Goal: Task Accomplishment & Management: Use online tool/utility

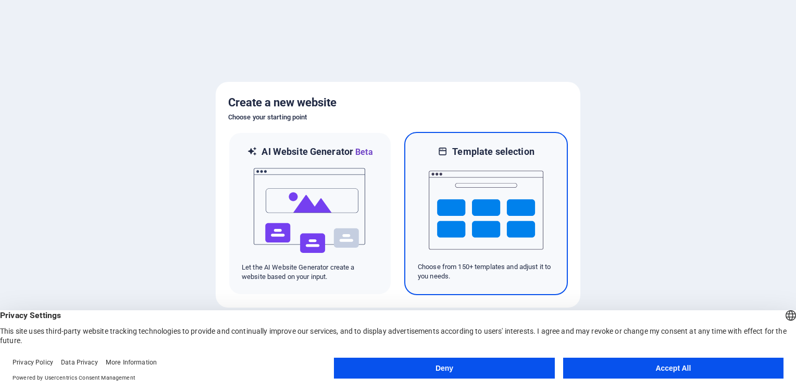
click at [493, 215] on img at bounding box center [486, 210] width 115 height 104
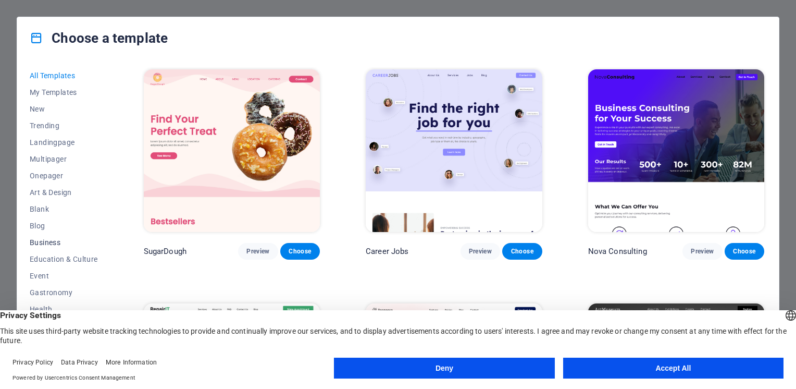
click at [54, 241] on span "Business" at bounding box center [64, 242] width 68 height 8
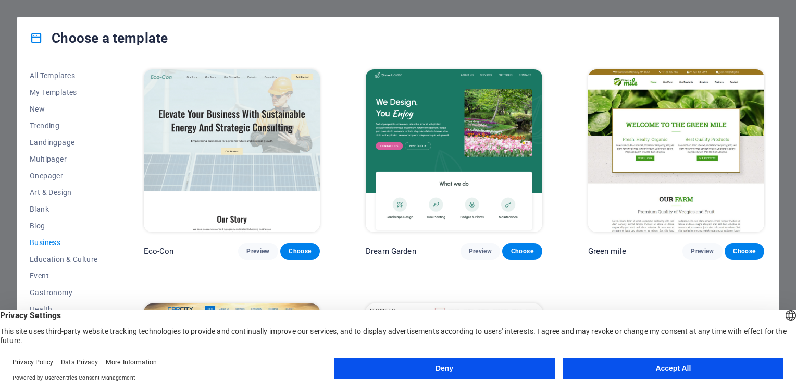
click at [502, 364] on button "Deny" at bounding box center [444, 367] width 220 height 21
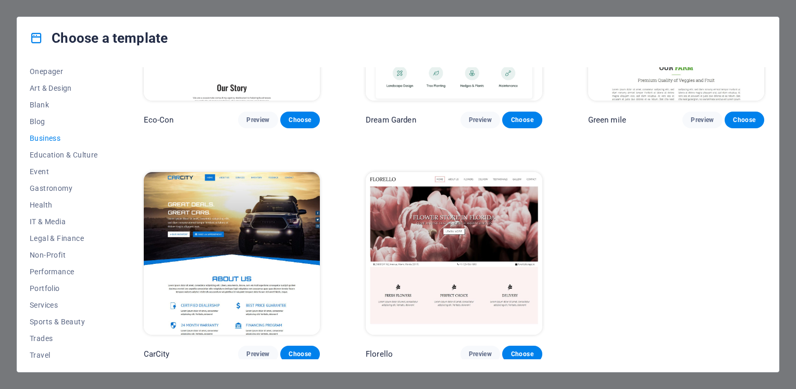
scroll to position [125, 0]
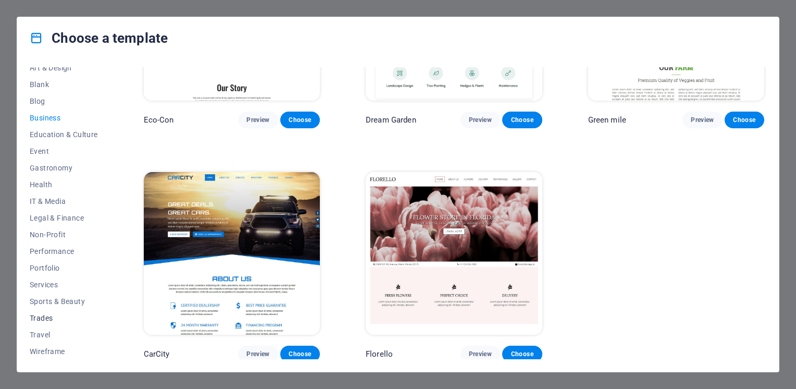
click at [53, 314] on span "Trades" at bounding box center [64, 318] width 68 height 8
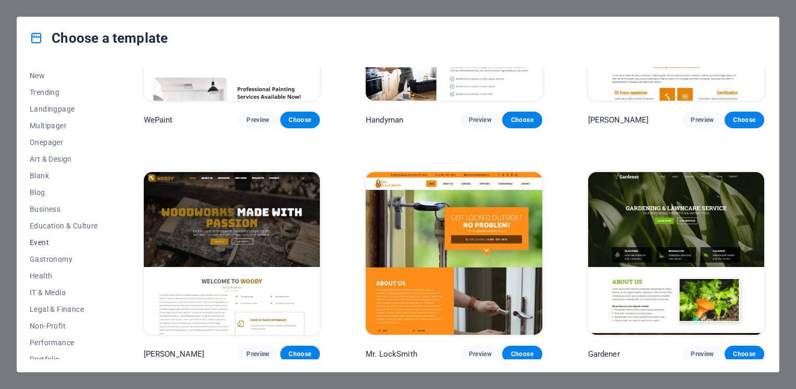
scroll to position [20, 0]
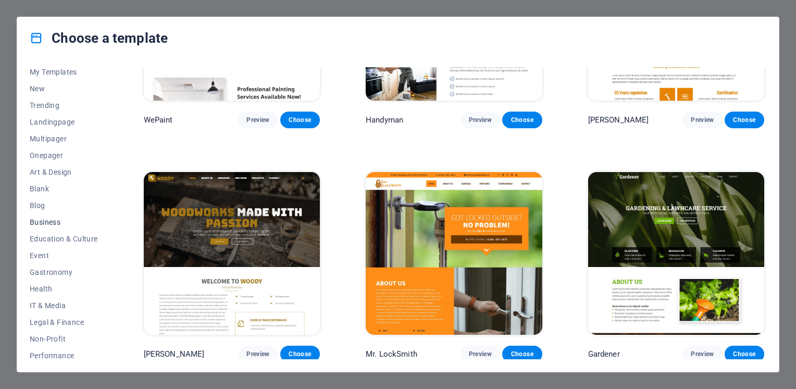
click at [49, 222] on span "Business" at bounding box center [64, 222] width 68 height 8
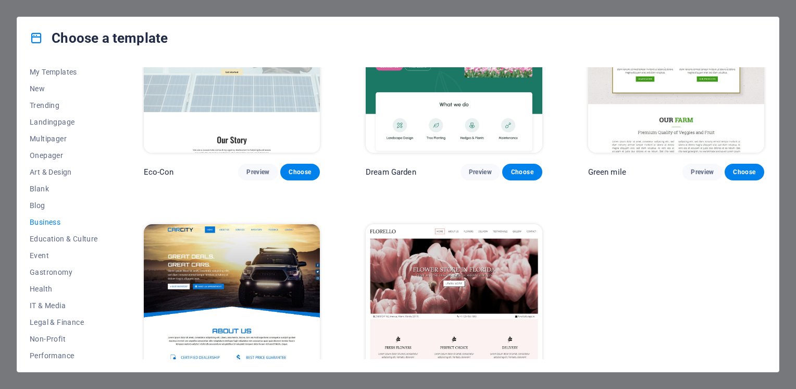
scroll to position [0, 0]
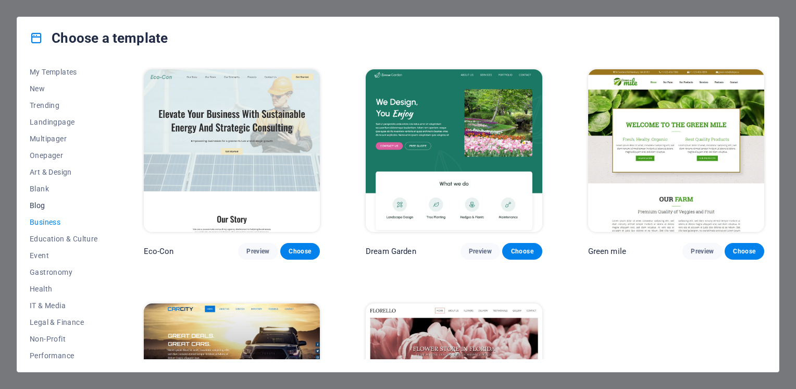
click at [38, 205] on span "Blog" at bounding box center [64, 205] width 68 height 8
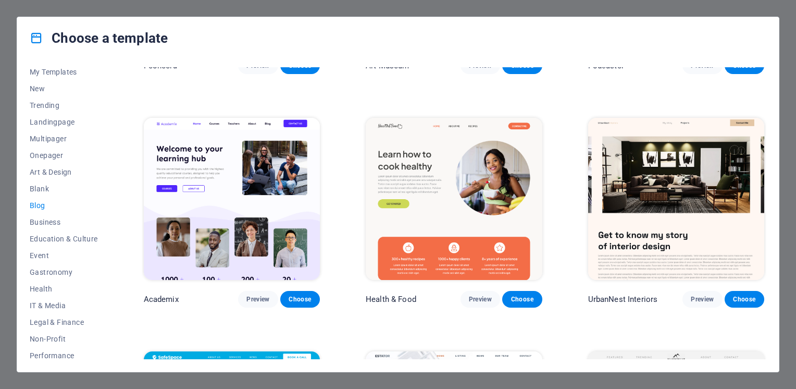
scroll to position [469, 0]
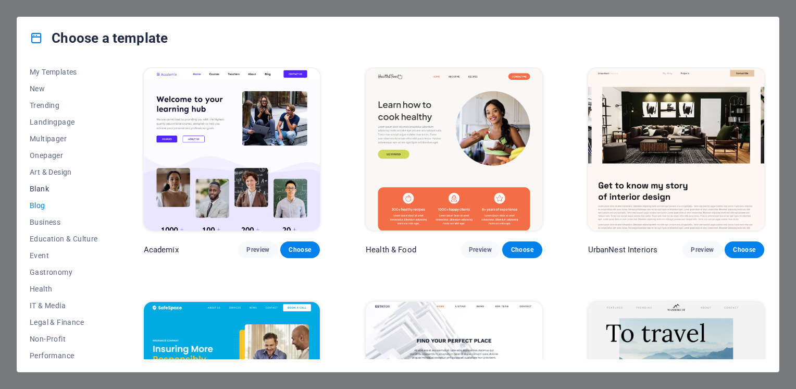
click at [38, 191] on span "Blank" at bounding box center [64, 188] width 68 height 8
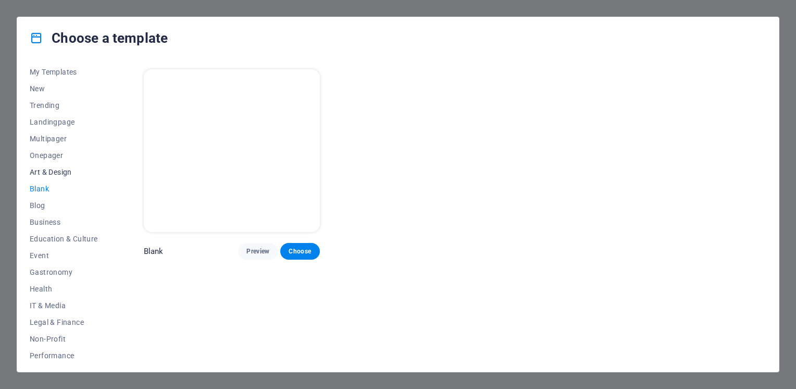
click at [46, 171] on span "Art & Design" at bounding box center [64, 172] width 68 height 8
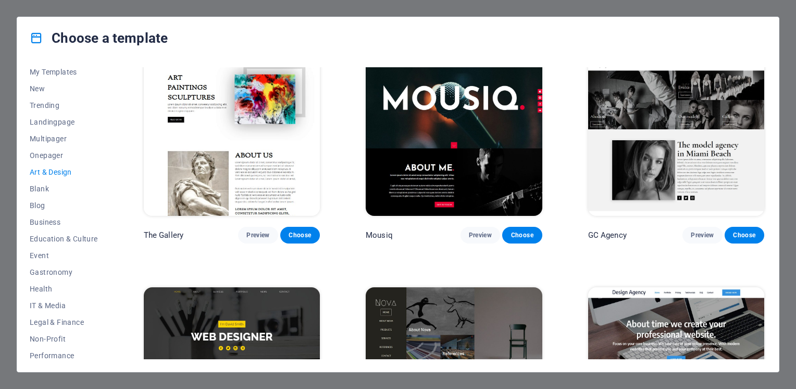
scroll to position [469, 0]
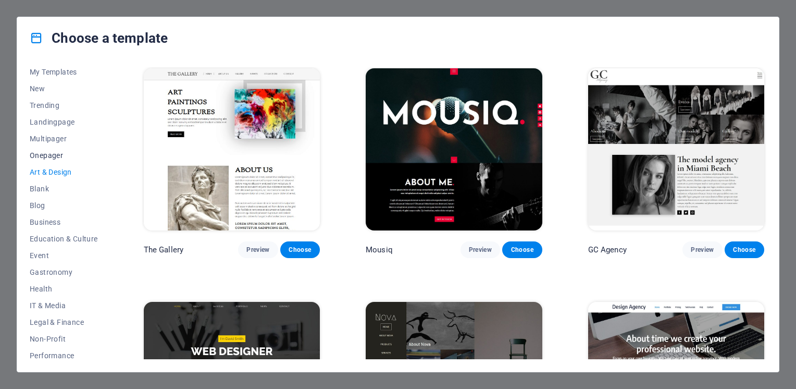
click at [50, 153] on span "Onepager" at bounding box center [64, 155] width 68 height 8
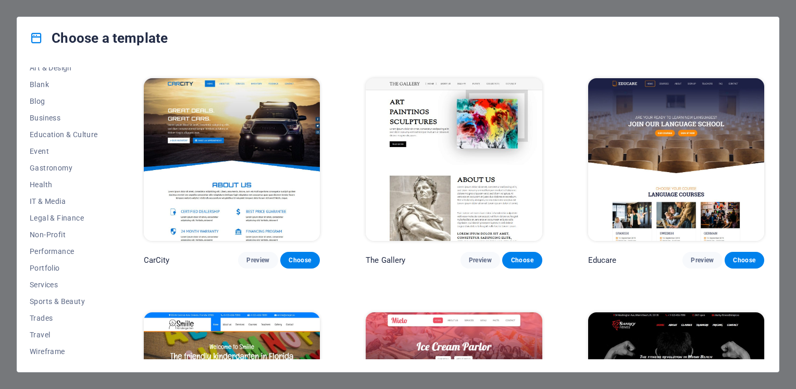
scroll to position [20, 0]
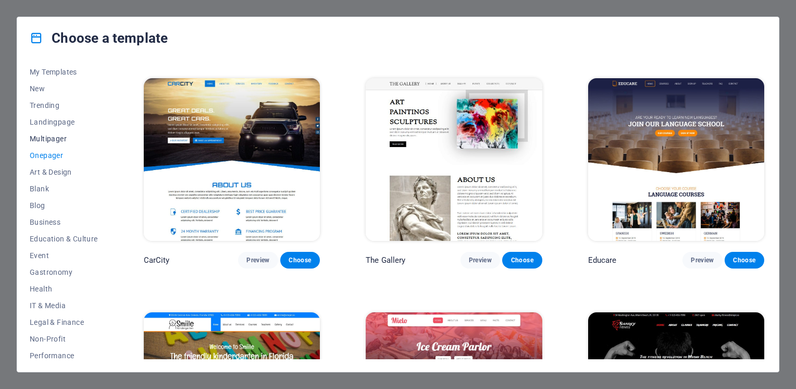
click at [52, 138] on span "Multipager" at bounding box center [64, 138] width 68 height 8
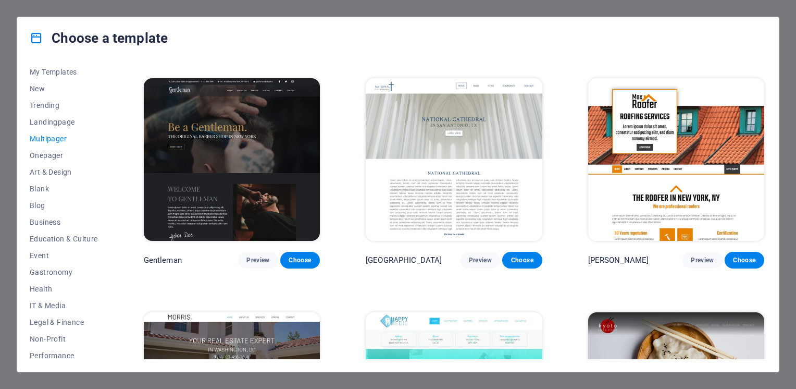
scroll to position [0, 0]
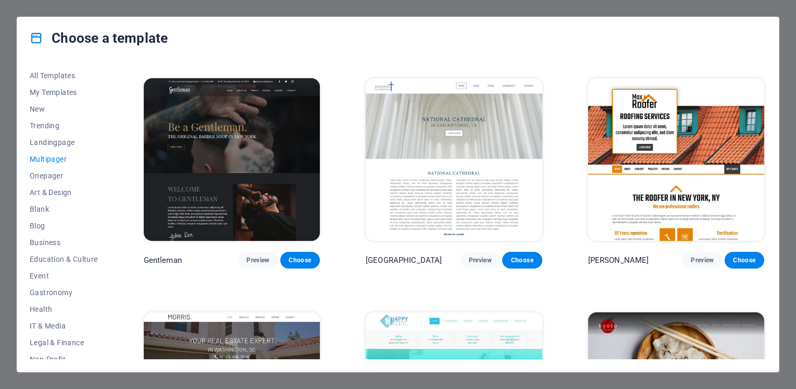
click at [52, 138] on span "Landingpage" at bounding box center [64, 142] width 68 height 8
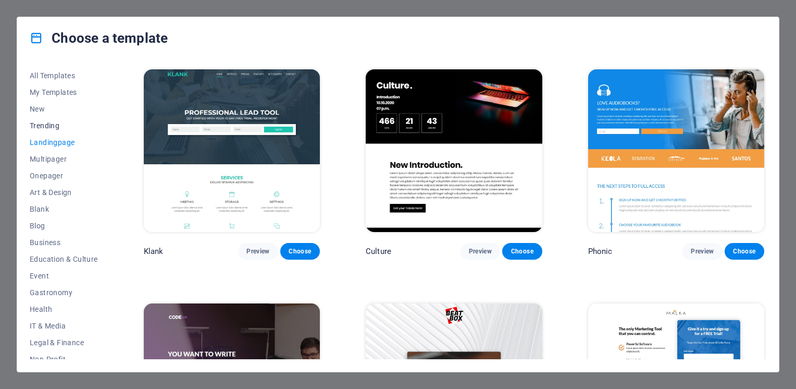
click at [52, 127] on span "Trending" at bounding box center [64, 125] width 68 height 8
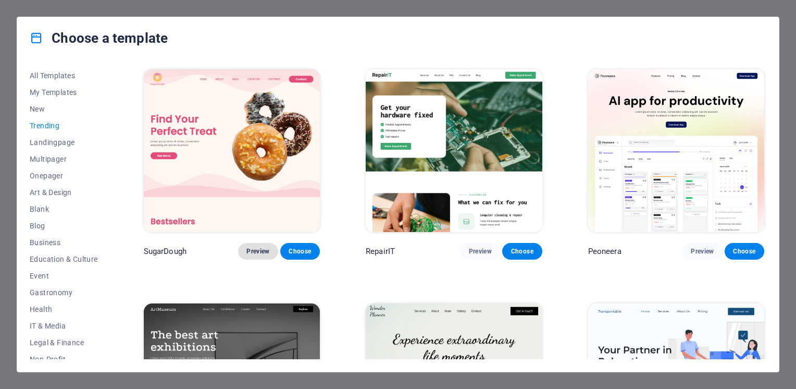
click at [256, 247] on span "Preview" at bounding box center [257, 251] width 23 height 8
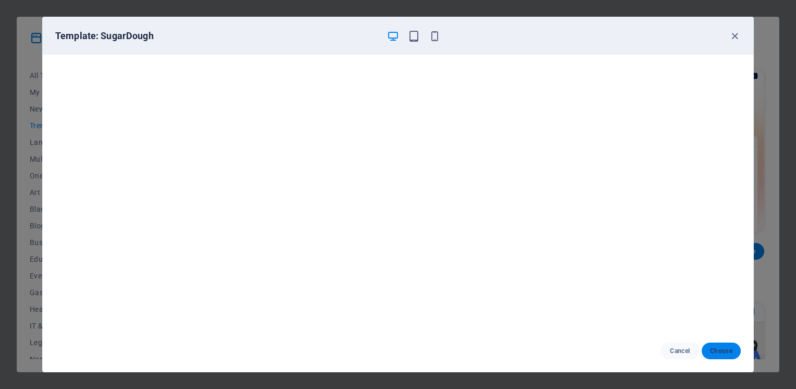
click at [715, 352] on span "Choose" at bounding box center [721, 351] width 22 height 8
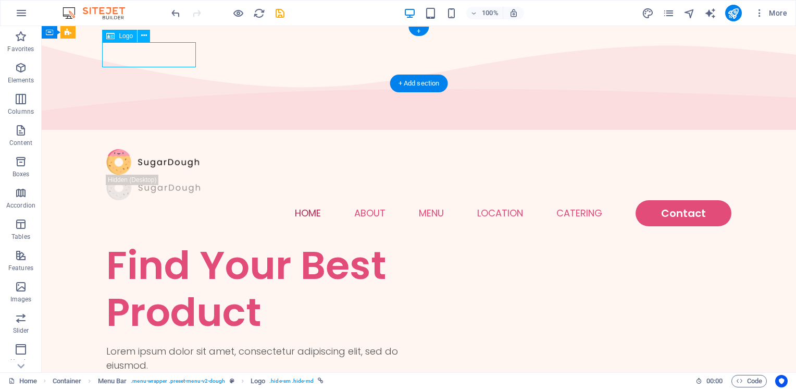
click at [165, 149] on div at bounding box center [418, 162] width 625 height 26
click at [125, 40] on div "Logo" at bounding box center [119, 36] width 35 height 13
click at [124, 34] on span "Logo" at bounding box center [126, 36] width 14 height 6
click at [117, 39] on div "Logo" at bounding box center [119, 36] width 35 height 13
click at [121, 36] on span "Logo" at bounding box center [126, 36] width 14 height 6
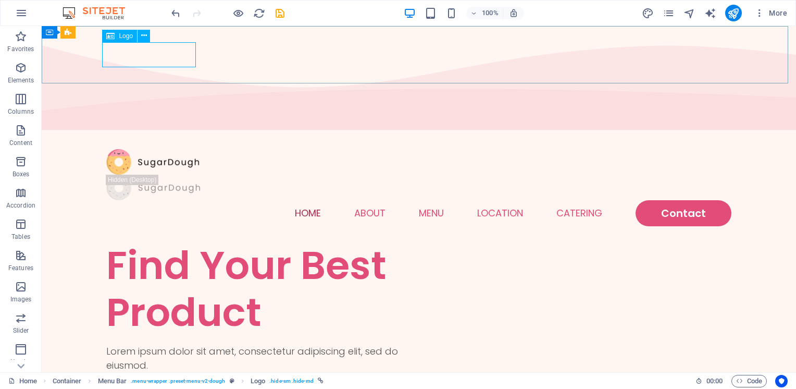
click at [114, 36] on icon at bounding box center [110, 36] width 8 height 13
click at [142, 36] on icon at bounding box center [144, 35] width 6 height 11
click at [118, 149] on div at bounding box center [418, 162] width 625 height 26
click at [117, 149] on div at bounding box center [418, 162] width 625 height 26
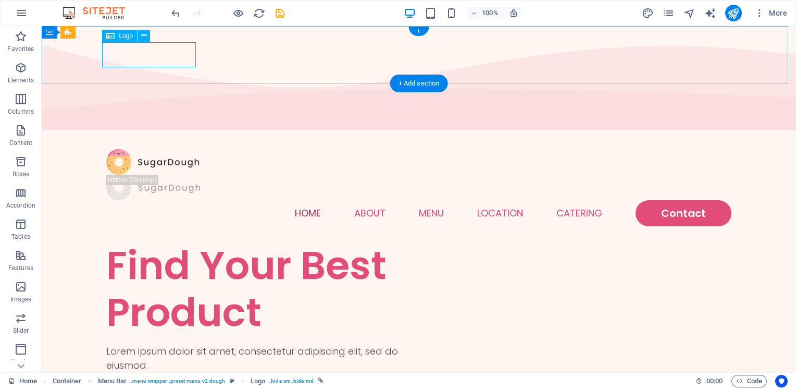
click at [117, 53] on div "Drag here to replace the existing content. Press “Ctrl” if you want to create a…" at bounding box center [419, 199] width 755 height 346
select select "px"
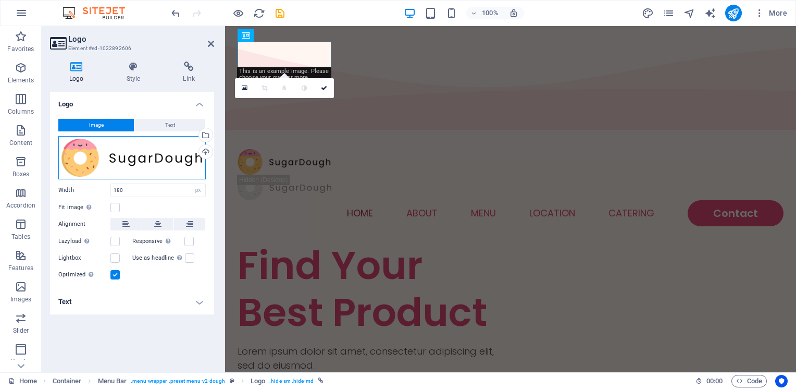
click at [80, 146] on div "Drag files here, click to choose files or select files from Files or our free s…" at bounding box center [131, 157] width 147 height 43
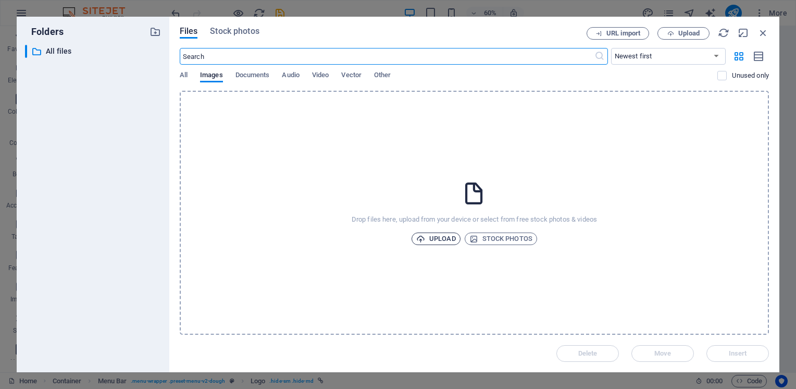
click at [441, 242] on span "Upload" at bounding box center [436, 238] width 40 height 13
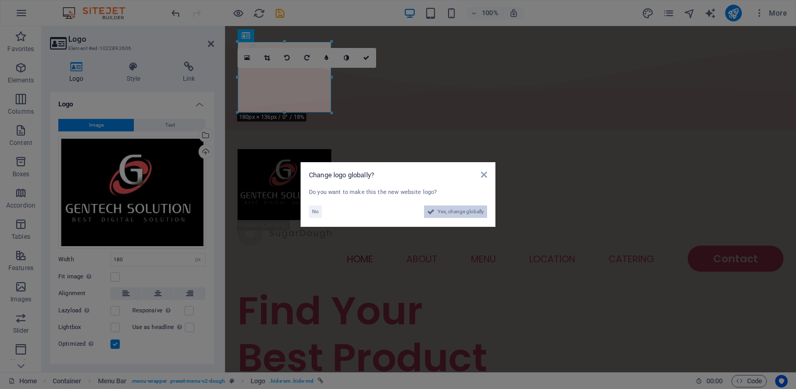
drag, startPoint x: 263, startPoint y: 204, endPoint x: 448, endPoint y: 211, distance: 185.1
click at [448, 211] on span "Yes, change globally" at bounding box center [461, 211] width 46 height 13
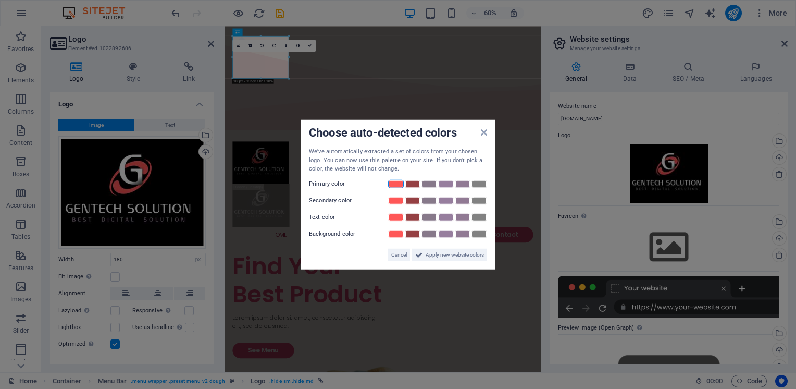
click at [394, 182] on link at bounding box center [396, 183] width 16 height 8
click at [482, 136] on icon at bounding box center [484, 132] width 6 height 8
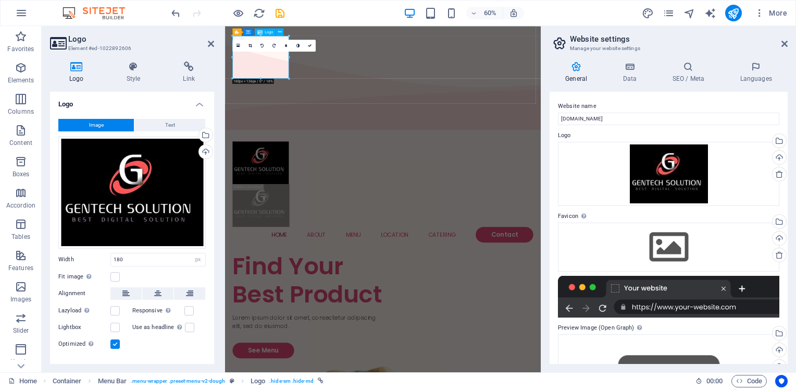
drag, startPoint x: 515, startPoint y: 103, endPoint x: 320, endPoint y: 94, distance: 195.6
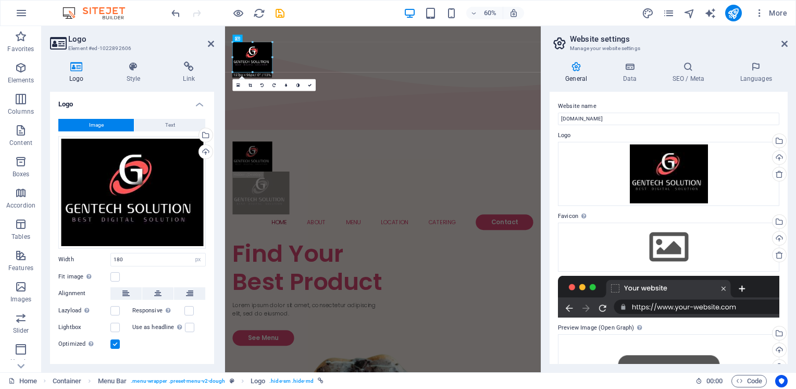
drag, startPoint x: 289, startPoint y: 78, endPoint x: 67, endPoint y: 50, distance: 223.3
drag, startPoint x: 479, startPoint y: 97, endPoint x: 272, endPoint y: 91, distance: 207.5
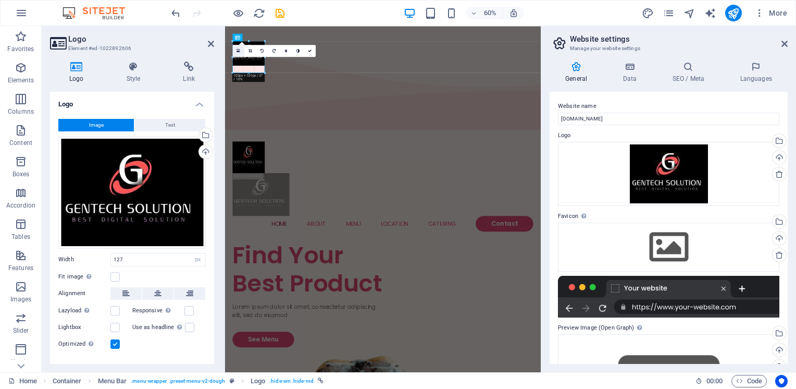
type input "103"
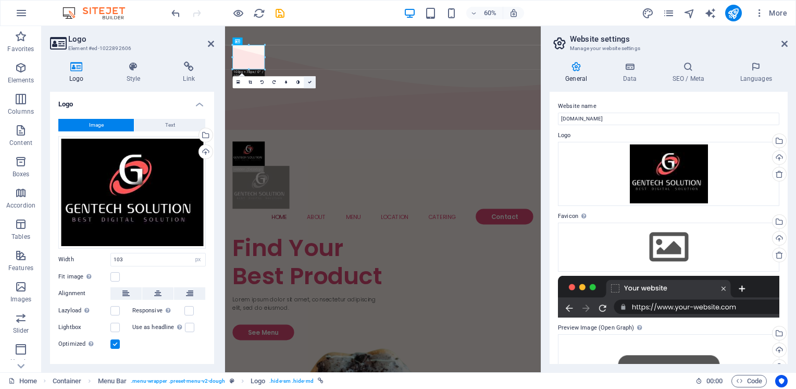
click at [310, 80] on icon at bounding box center [310, 82] width 4 height 4
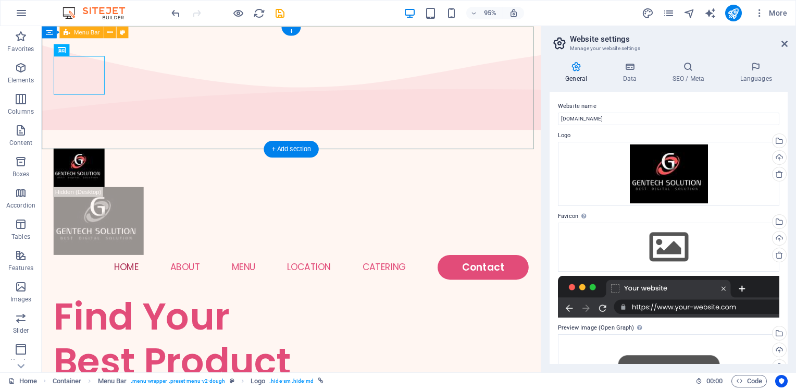
click at [254, 139] on div "Menu Home About Menu Location Catering Contact" at bounding box center [304, 223] width 525 height 169
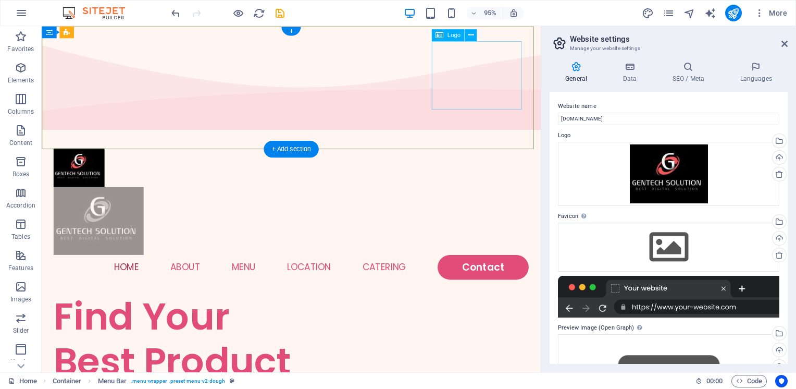
click at [512, 195] on div at bounding box center [304, 230] width 500 height 71
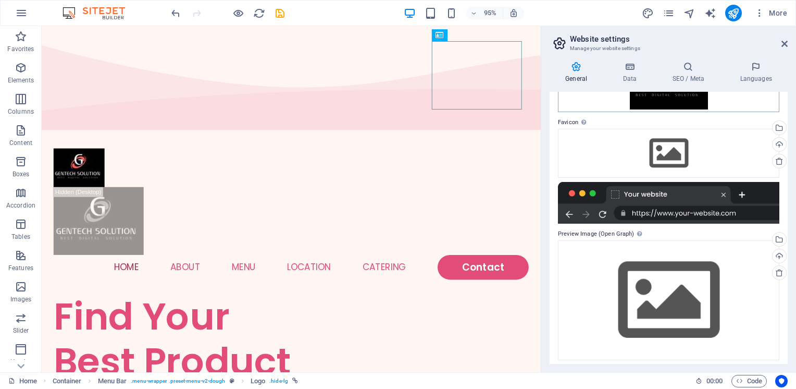
scroll to position [98, 0]
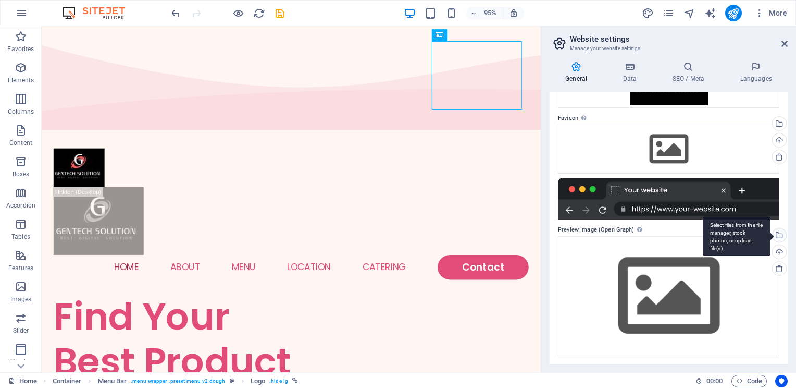
click at [778, 235] on div "Select files from the file manager, stock photos, or upload file(s)" at bounding box center [779, 236] width 16 height 16
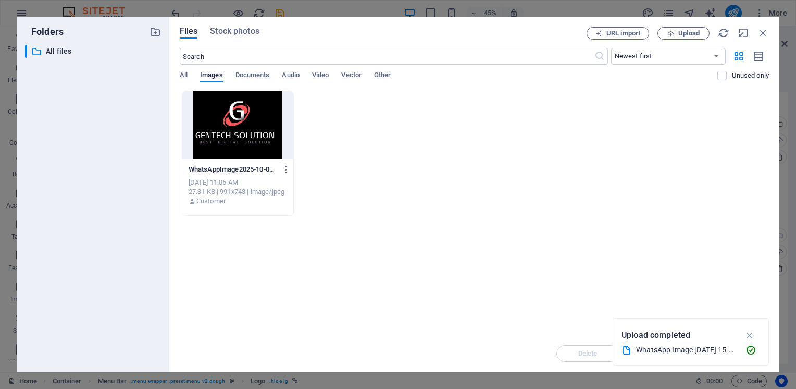
click at [557, 7] on div "Folders ​ All files All files Files Stock photos URL import Upload ​ Newest fir…" at bounding box center [398, 194] width 796 height 389
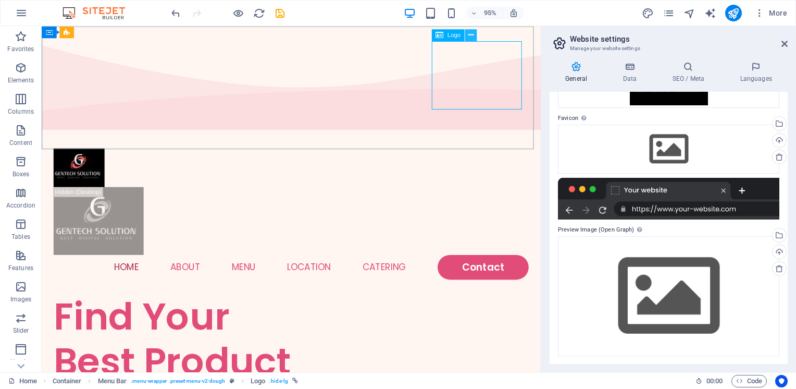
click at [469, 34] on icon at bounding box center [470, 35] width 5 height 10
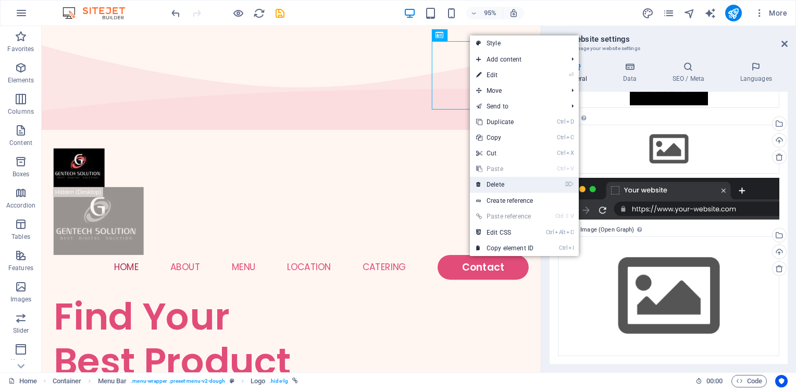
click at [499, 182] on link "⌦ Delete" at bounding box center [505, 185] width 70 height 16
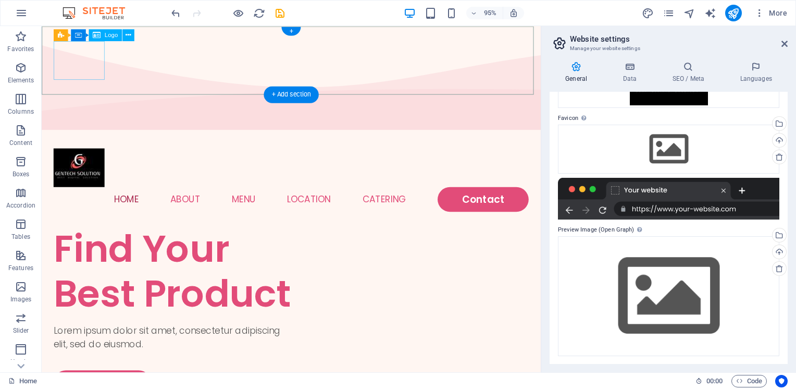
click at [92, 155] on div at bounding box center [304, 175] width 500 height 41
click at [81, 155] on div at bounding box center [304, 175] width 500 height 41
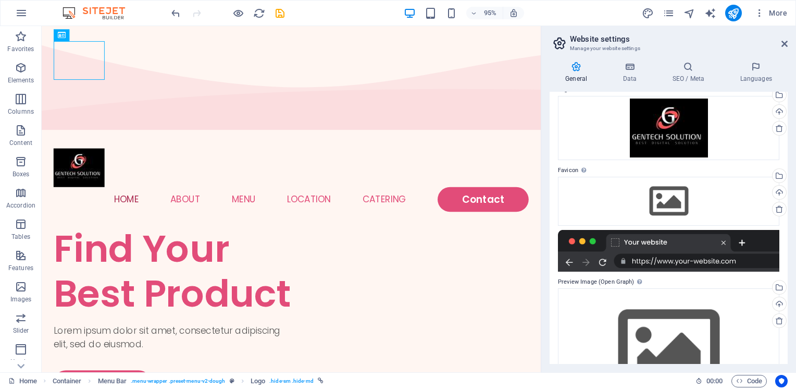
scroll to position [0, 0]
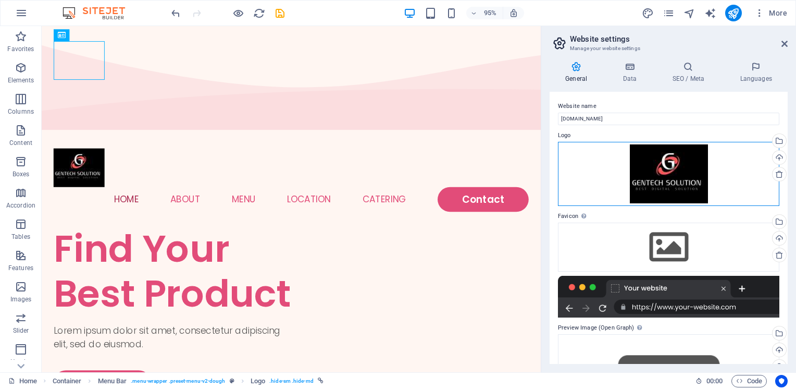
click at [675, 174] on div "Drag files here, click to choose files or select files from Files or our free s…" at bounding box center [668, 174] width 221 height 64
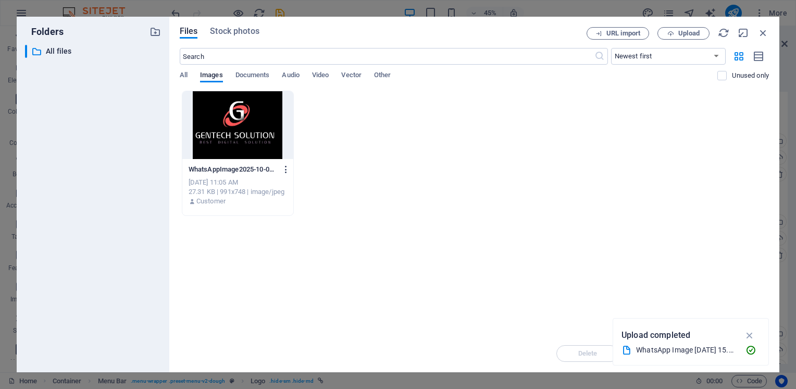
click at [289, 166] on icon "button" at bounding box center [286, 169] width 10 height 9
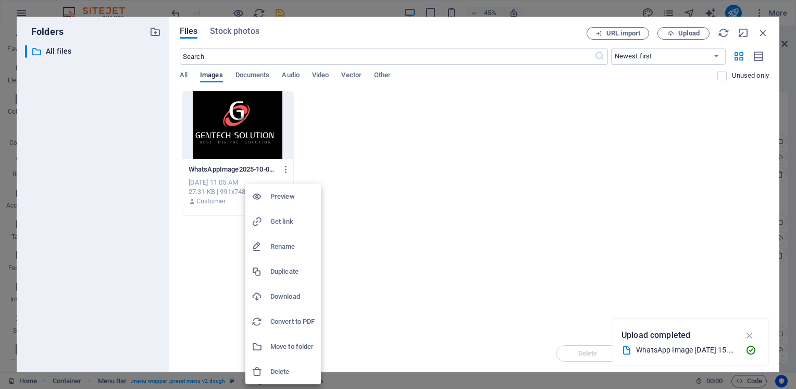
click at [423, 200] on div at bounding box center [398, 194] width 796 height 389
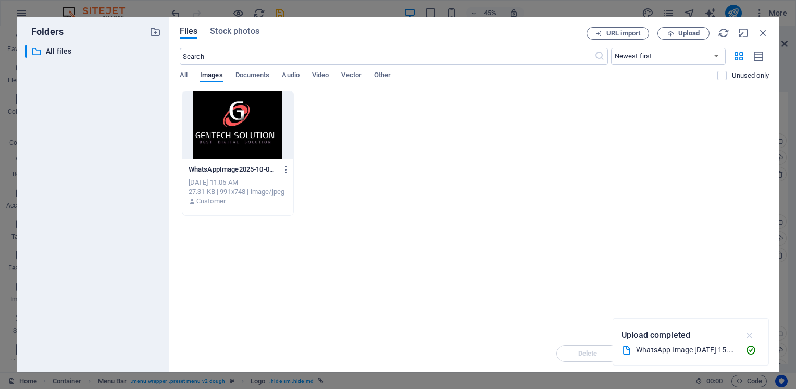
click at [750, 336] on icon "button" at bounding box center [750, 334] width 12 height 11
click at [344, 167] on div "WhatsAppImage2025-10-07at15.04.16_def79151--FCJyckaH3CfNK3b_GFDpA.jpg WhatsAppI…" at bounding box center [474, 153] width 589 height 125
click at [391, 166] on div "WhatsAppImage2025-10-07at15.04.16_def79151--FCJyckaH3CfNK3b_GFDpA.jpg WhatsAppI…" at bounding box center [474, 153] width 589 height 125
drag, startPoint x: 338, startPoint y: 128, endPoint x: 651, endPoint y: 114, distance: 313.5
click at [651, 114] on div "WhatsAppImage2025-10-07at15.04.16_def79151--FCJyckaH3CfNK3b_GFDpA.jpg WhatsAppI…" at bounding box center [474, 153] width 589 height 125
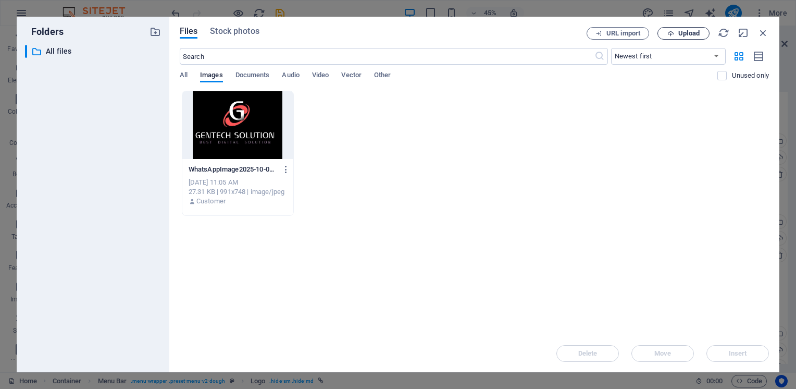
click at [683, 28] on button "Upload" at bounding box center [684, 33] width 52 height 13
click at [677, 31] on span "Upload" at bounding box center [683, 33] width 43 height 7
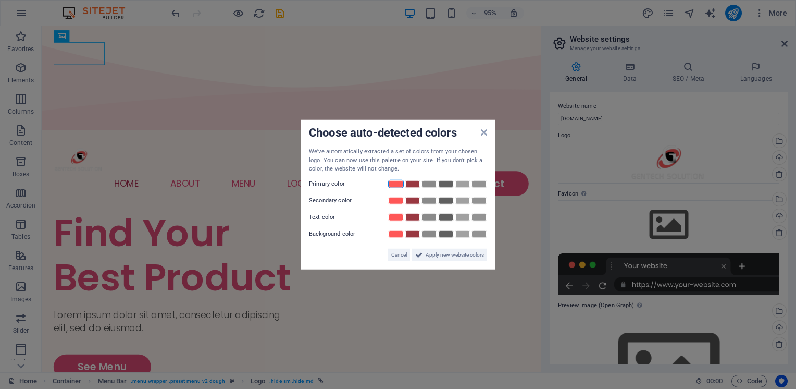
click at [396, 184] on link at bounding box center [396, 183] width 16 height 8
click at [406, 184] on link at bounding box center [413, 183] width 16 height 8
click at [396, 203] on link at bounding box center [396, 200] width 16 height 8
click at [413, 203] on link at bounding box center [413, 200] width 16 height 8
click at [398, 215] on link at bounding box center [396, 217] width 16 height 8
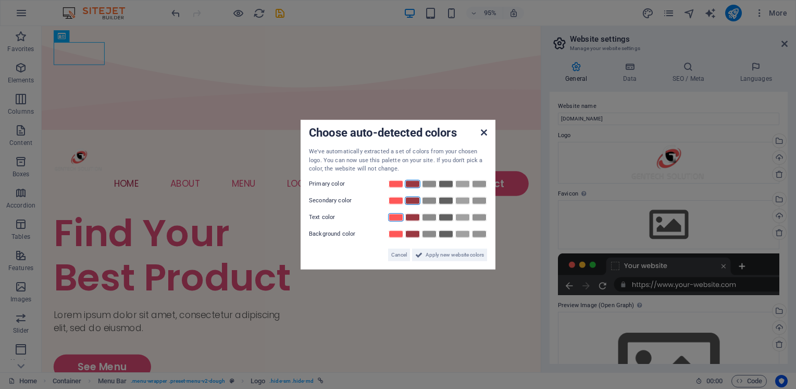
click at [487, 134] on icon at bounding box center [484, 132] width 6 height 8
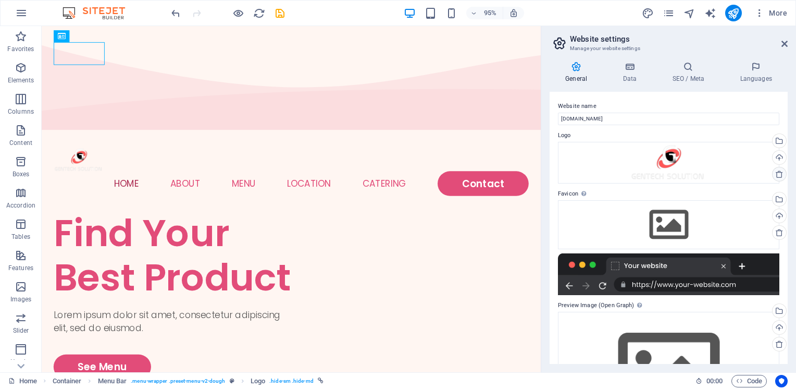
click at [775, 175] on icon at bounding box center [779, 174] width 8 height 8
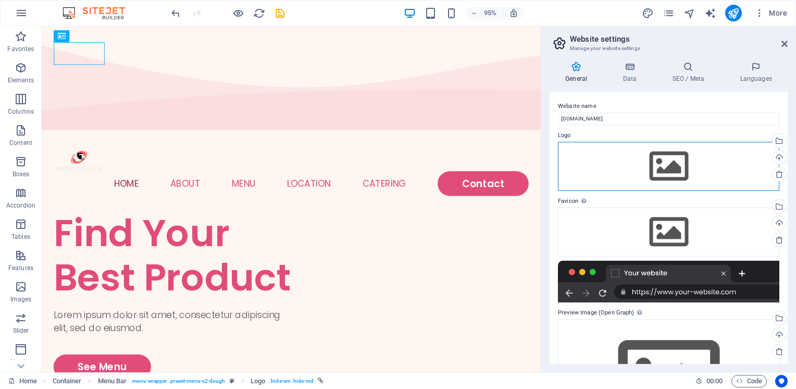
click at [663, 162] on div "Drag files here, click to choose files or select files from Files or our free s…" at bounding box center [668, 166] width 221 height 49
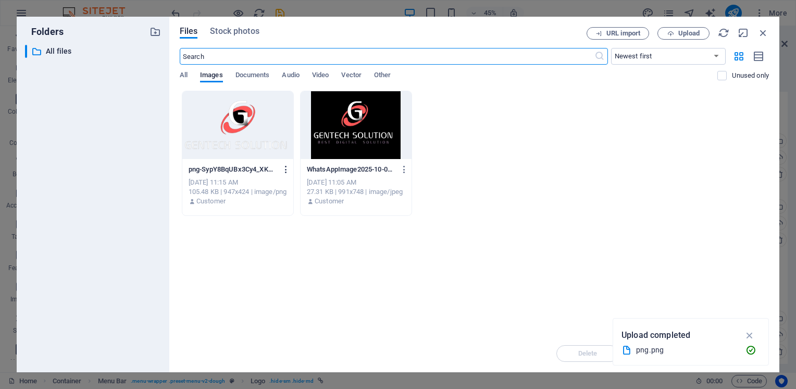
click at [285, 172] on icon "button" at bounding box center [286, 169] width 10 height 9
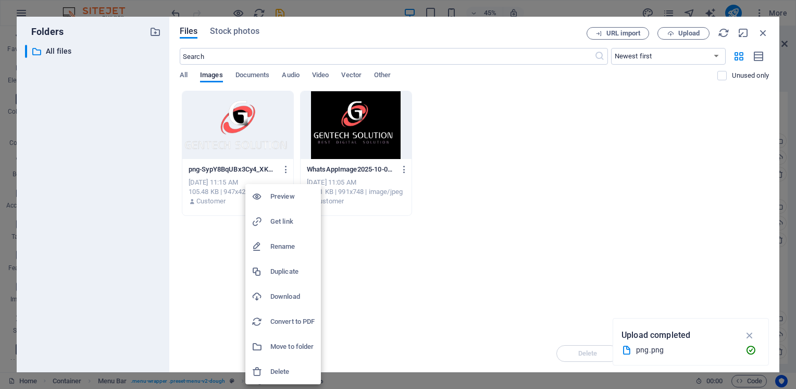
click at [296, 371] on h6 "Delete" at bounding box center [292, 371] width 44 height 13
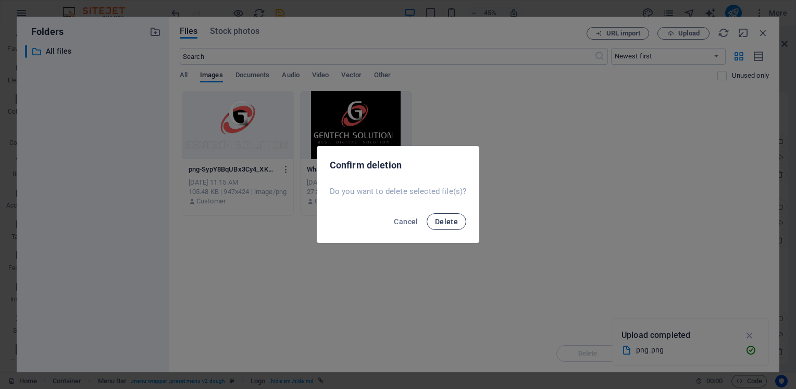
click at [440, 224] on span "Delete" at bounding box center [446, 221] width 23 height 8
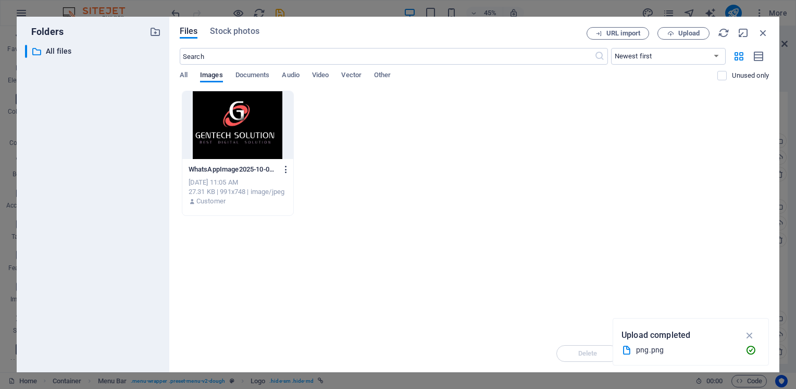
click at [285, 171] on icon "button" at bounding box center [286, 169] width 10 height 9
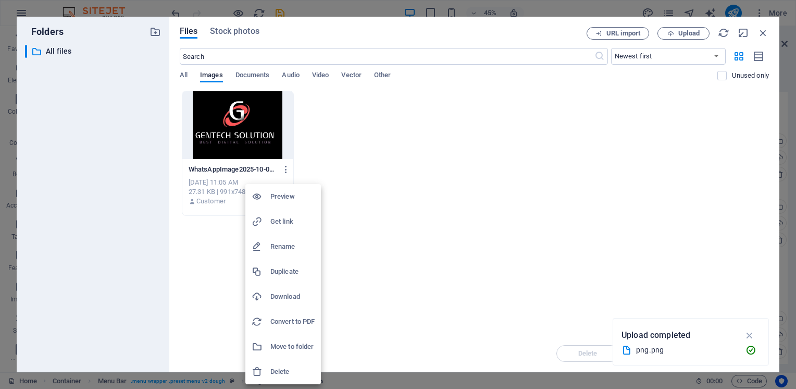
click at [292, 293] on h6 "Download" at bounding box center [292, 296] width 44 height 13
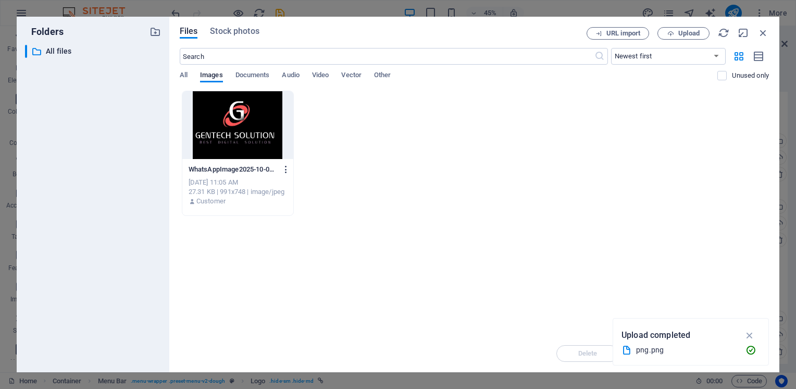
click at [285, 168] on icon "button" at bounding box center [286, 169] width 10 height 9
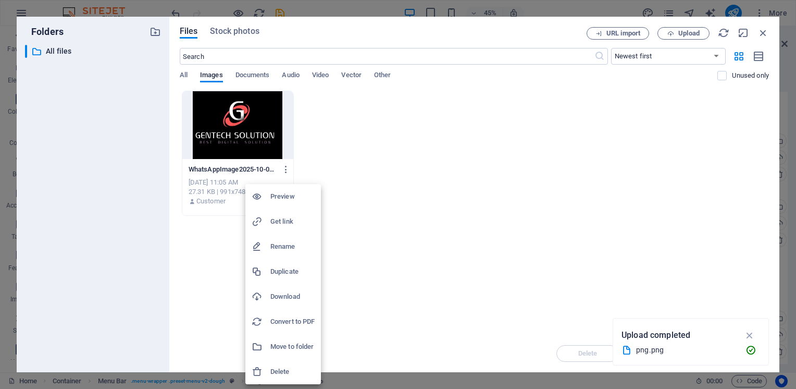
click at [291, 366] on h6 "Delete" at bounding box center [292, 371] width 44 height 13
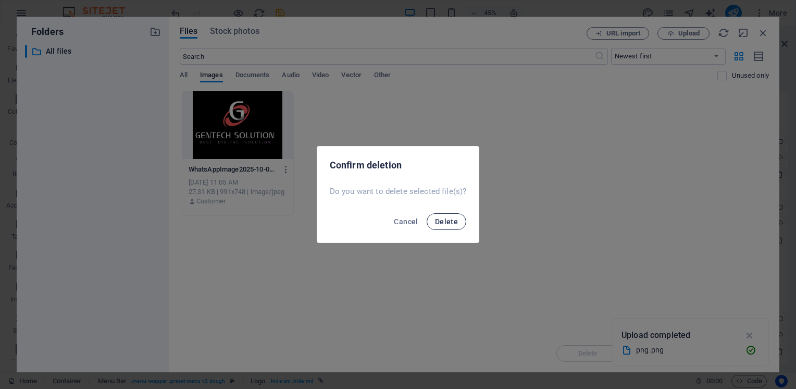
click at [453, 218] on span "Delete" at bounding box center [446, 221] width 23 height 8
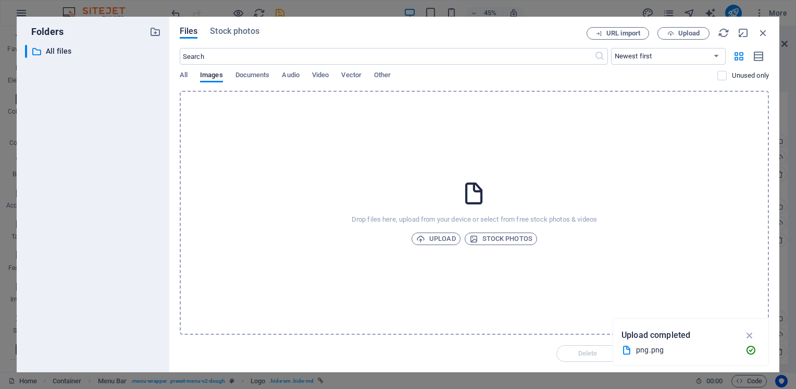
click at [538, 31] on div "Files Stock photos" at bounding box center [383, 32] width 407 height 11
click at [684, 35] on span "Upload" at bounding box center [688, 33] width 21 height 6
click at [576, 144] on div "Drop files here, upload from your device or select from free stock photos & vid…" at bounding box center [474, 213] width 589 height 244
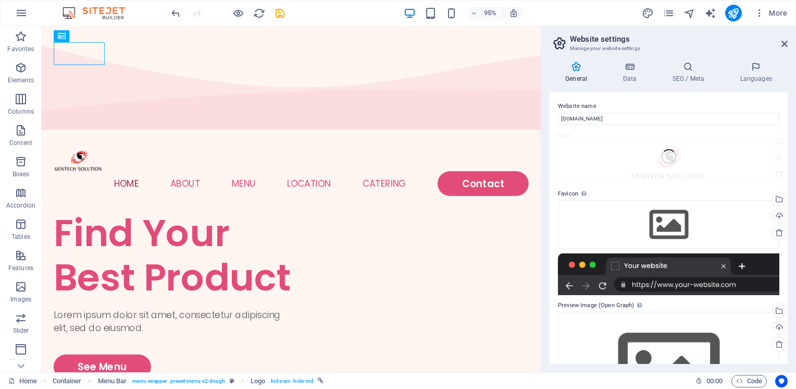
click at [750, 312] on label "Preview Image (Open Graph) This image will be shown when the website is shared …" at bounding box center [668, 305] width 221 height 13
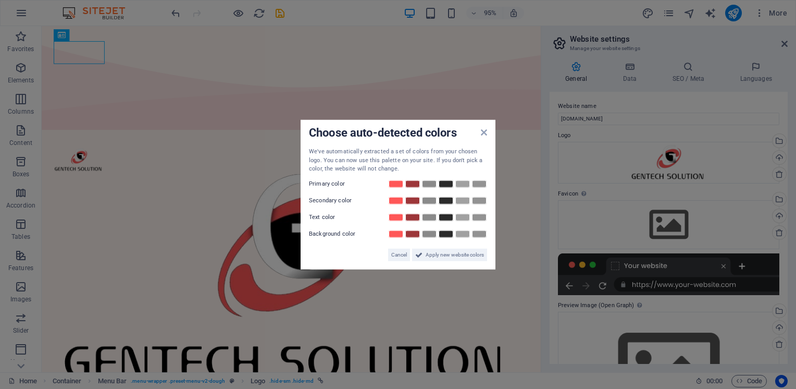
click at [485, 137] on div "Choose auto-detected colors" at bounding box center [398, 133] width 178 height 11
click at [484, 135] on icon at bounding box center [484, 132] width 6 height 8
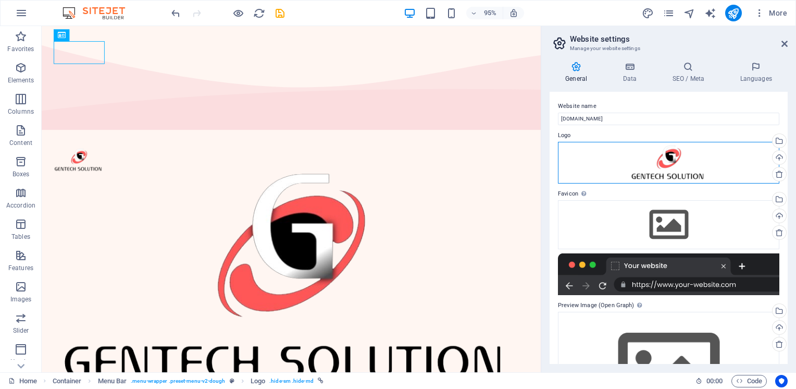
click at [721, 167] on div "Drag files here, click to choose files or select files from Files or our free s…" at bounding box center [668, 163] width 221 height 42
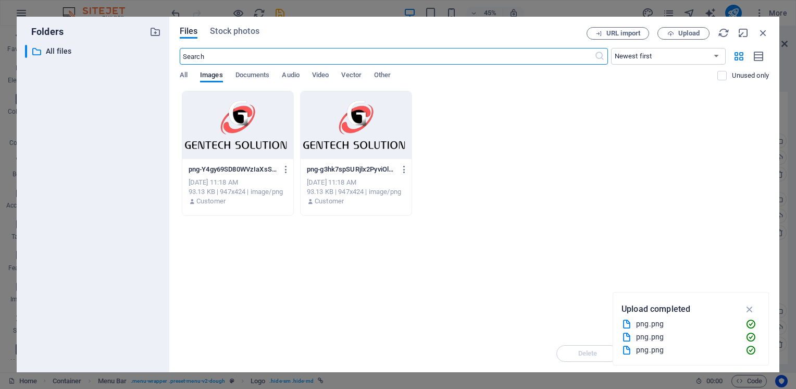
click at [228, 112] on div at bounding box center [237, 125] width 111 height 68
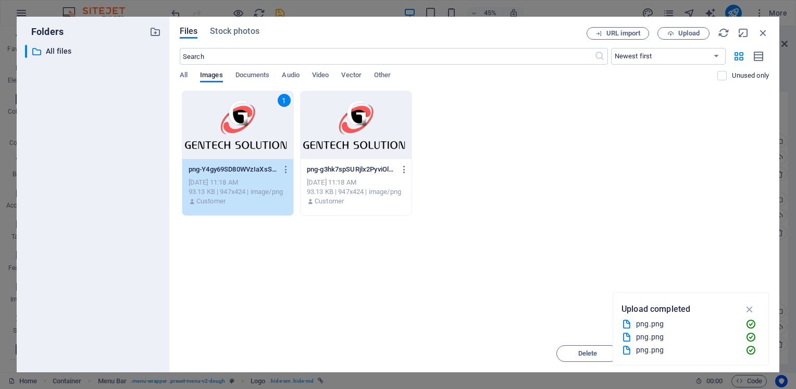
click at [354, 255] on div "Drop files here to upload them instantly 1 png-Y4gy69SD80WVzIaXsSrlGg.png png-Y…" at bounding box center [474, 213] width 589 height 244
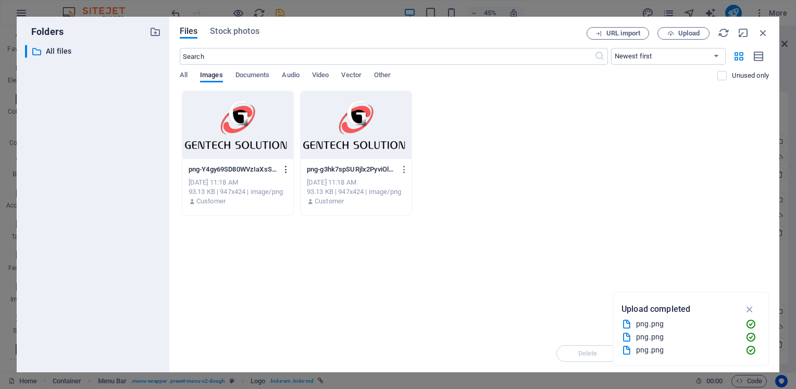
click at [283, 170] on icon "button" at bounding box center [286, 169] width 10 height 9
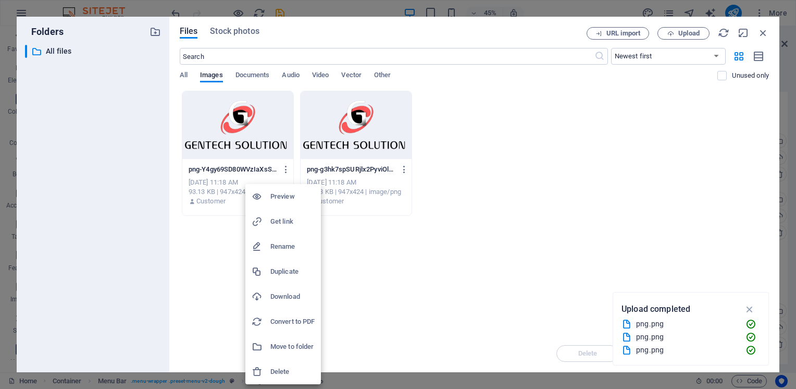
click at [295, 367] on h6 "Delete" at bounding box center [292, 371] width 44 height 13
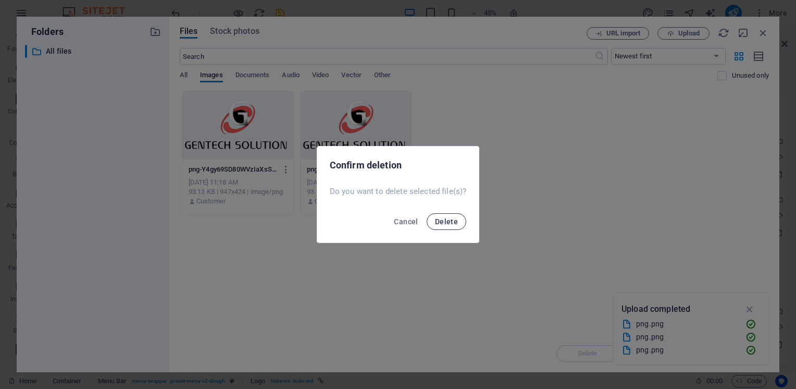
click at [439, 223] on span "Delete" at bounding box center [446, 221] width 23 height 8
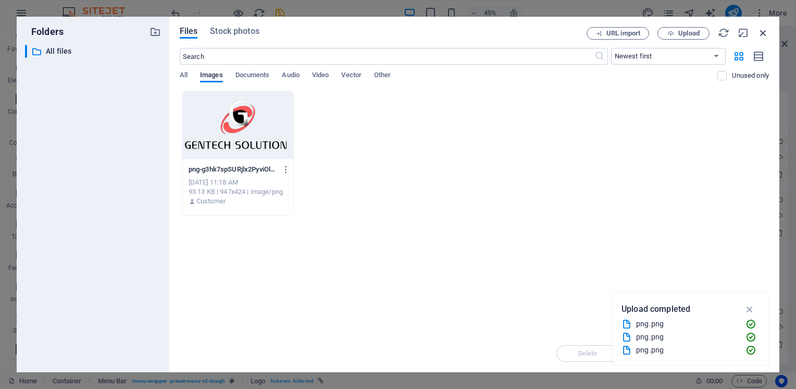
click at [761, 36] on icon "button" at bounding box center [763, 32] width 11 height 11
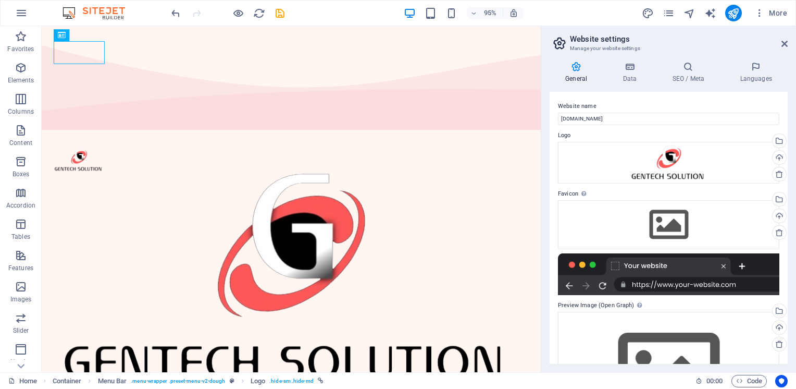
scroll to position [52, 0]
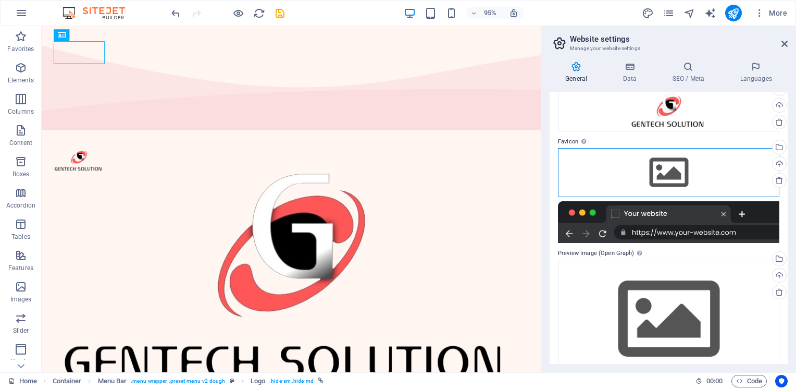
click at [665, 175] on div "Drag files here, click to choose files or select files from Files or our free s…" at bounding box center [668, 172] width 221 height 49
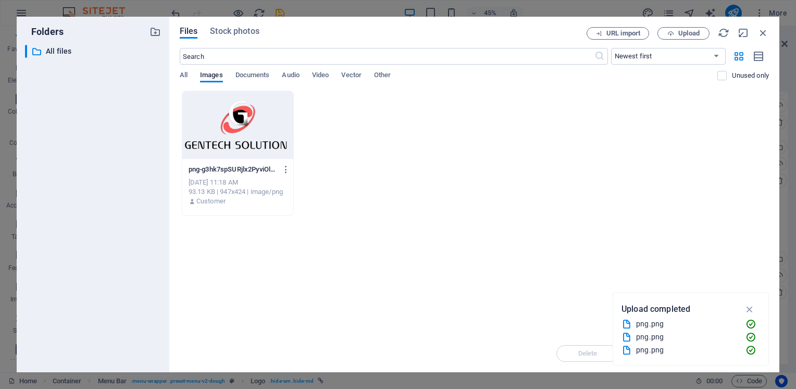
click at [193, 124] on div at bounding box center [237, 125] width 111 height 68
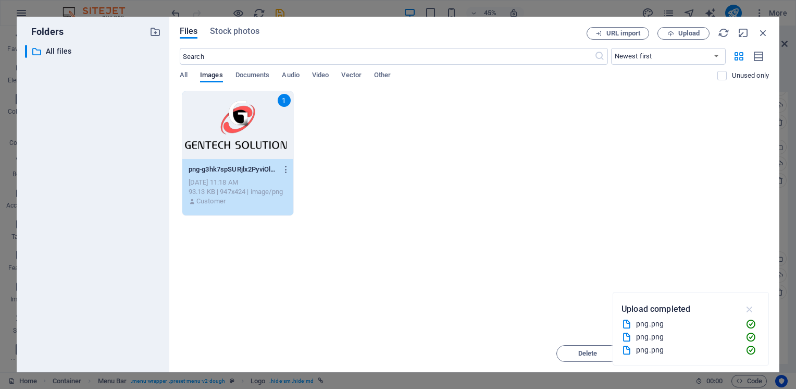
click at [754, 307] on icon "button" at bounding box center [750, 308] width 12 height 11
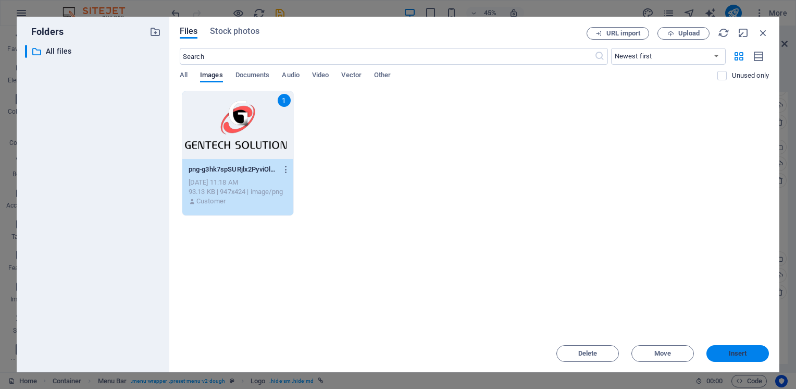
click at [731, 350] on span "Insert" at bounding box center [738, 353] width 18 height 6
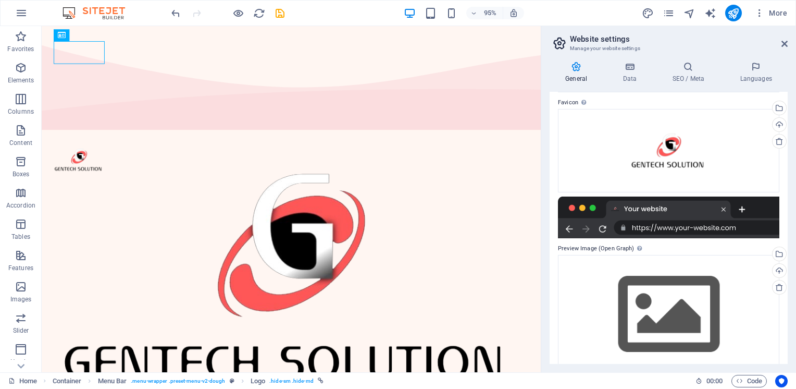
scroll to position [109, 0]
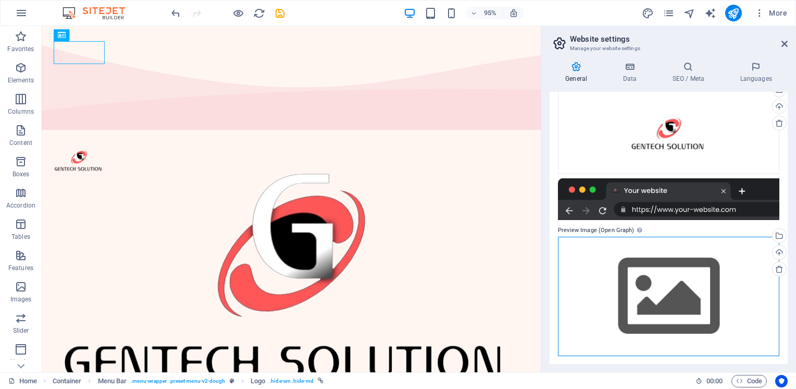
click at [668, 286] on div "Drag files here, click to choose files or select files from Files or our free s…" at bounding box center [668, 296] width 221 height 119
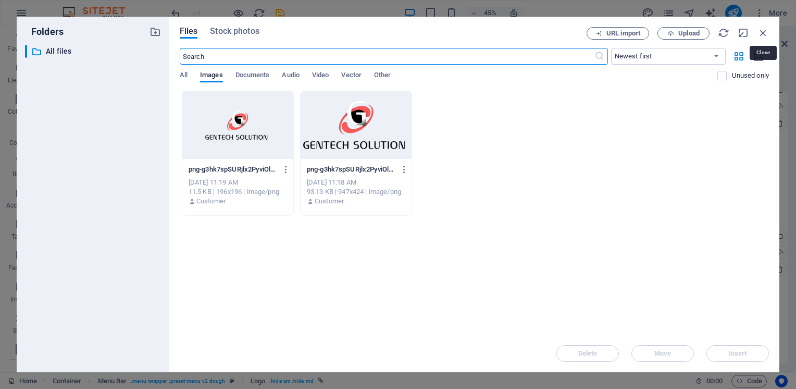
click at [759, 31] on icon "button" at bounding box center [763, 32] width 11 height 11
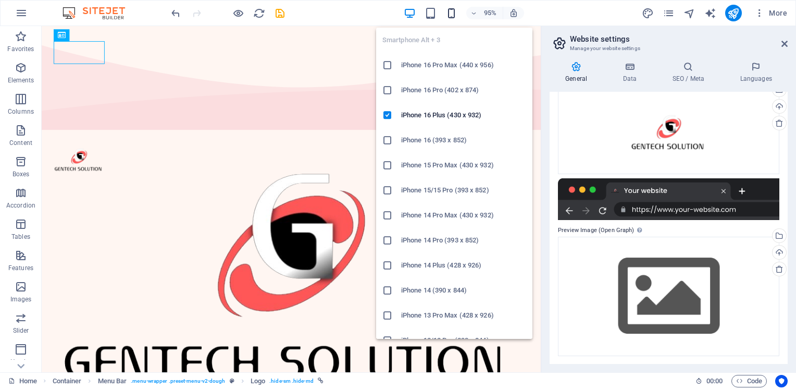
click at [455, 14] on icon "button" at bounding box center [452, 13] width 12 height 12
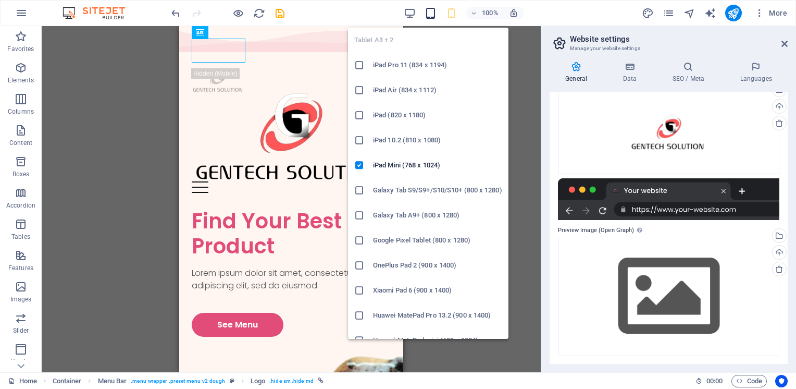
click at [434, 14] on icon "button" at bounding box center [431, 13] width 12 height 12
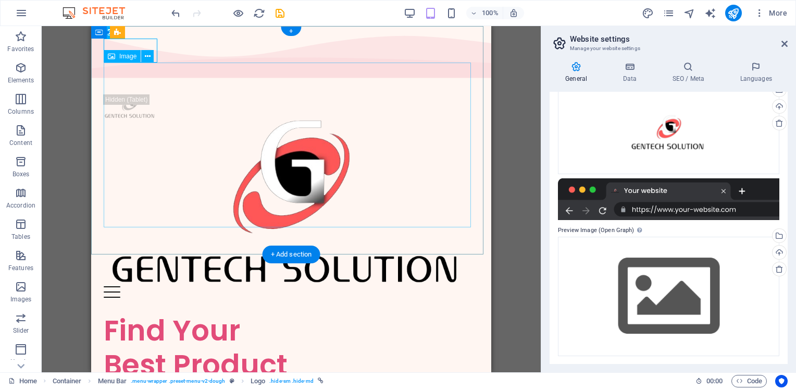
click at [450, 191] on figure at bounding box center [291, 202] width 375 height 168
click at [280, 157] on figure at bounding box center [291, 202] width 375 height 168
click at [467, 191] on figure at bounding box center [291, 202] width 375 height 168
drag, startPoint x: 325, startPoint y: 113, endPoint x: 321, endPoint y: 132, distance: 19.1
click at [321, 132] on figure at bounding box center [291, 202] width 375 height 168
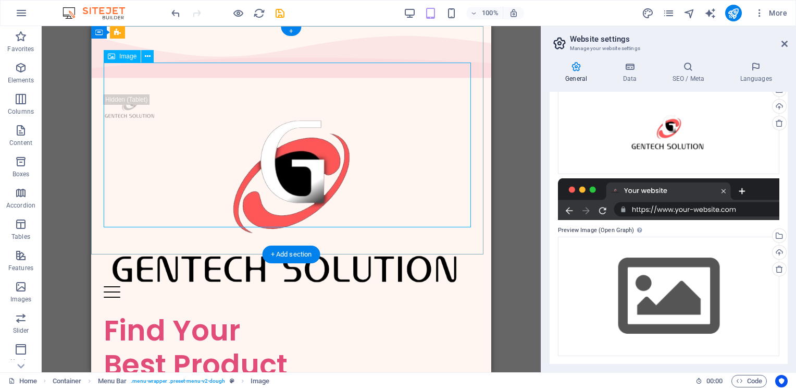
click at [371, 190] on figure at bounding box center [291, 202] width 375 height 168
click at [338, 198] on div "Menu Home About Menu Location Catering Contact" at bounding box center [291, 197] width 400 height 231
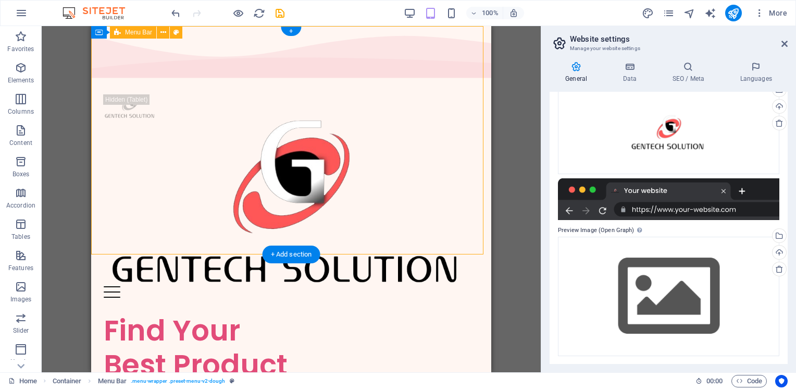
click at [297, 143] on figure at bounding box center [291, 202] width 375 height 168
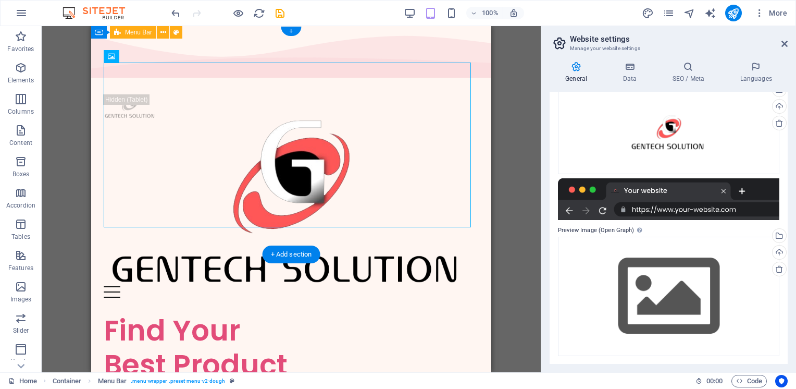
click at [297, 143] on figure at bounding box center [291, 202] width 375 height 168
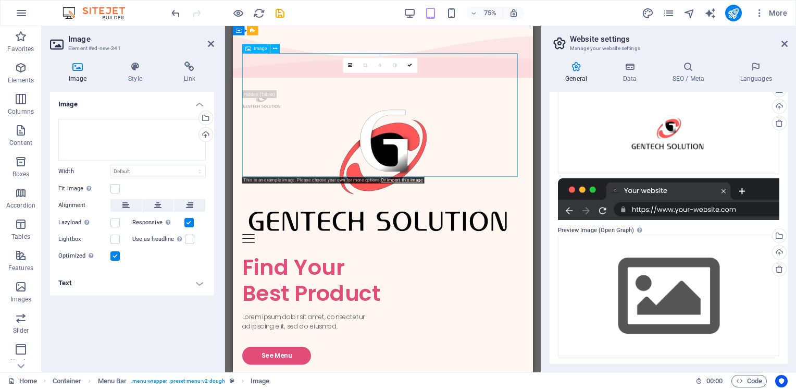
drag, startPoint x: 611, startPoint y: 224, endPoint x: 570, endPoint y: 196, distance: 50.0
click at [570, 196] on figure at bounding box center [432, 219] width 375 height 168
drag, startPoint x: 481, startPoint y: 78, endPoint x: 274, endPoint y: 79, distance: 207.4
click at [417, 10] on div "75%" at bounding box center [464, 13] width 120 height 17
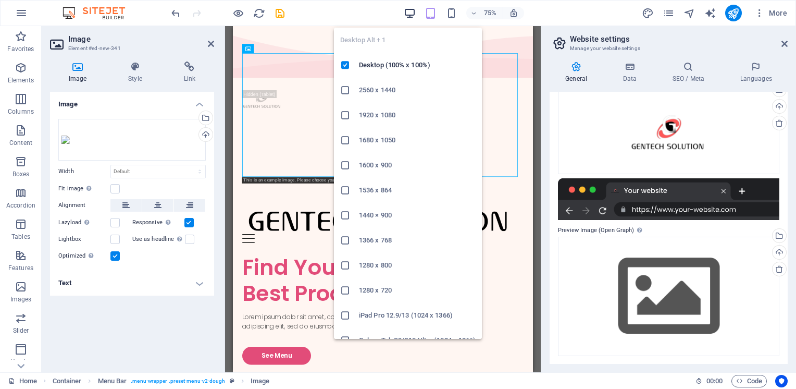
click at [411, 13] on icon "button" at bounding box center [410, 13] width 12 height 12
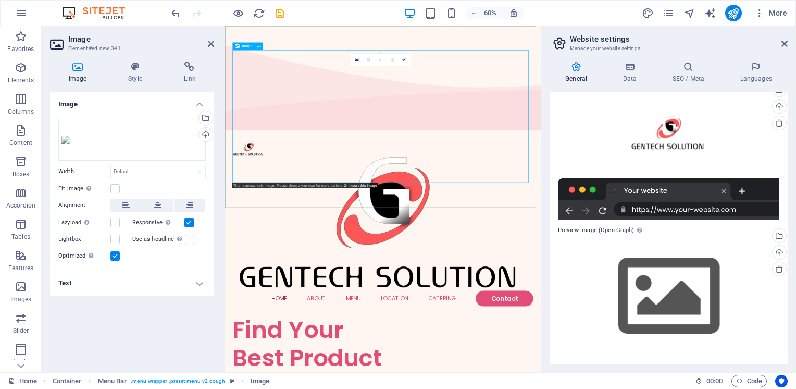
click at [246, 43] on div "Image" at bounding box center [243, 45] width 22 height 7
drag, startPoint x: 238, startPoint y: 71, endPoint x: 246, endPoint y: 80, distance: 11.8
click at [246, 242] on figure at bounding box center [488, 354] width 501 height 225
click at [78, 65] on icon at bounding box center [77, 66] width 55 height 10
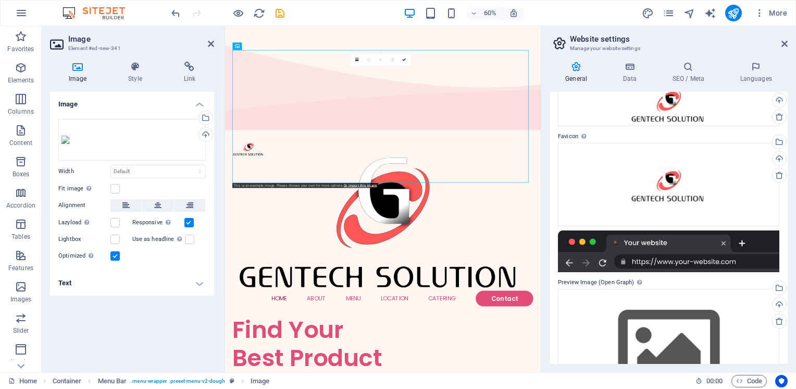
scroll to position [0, 0]
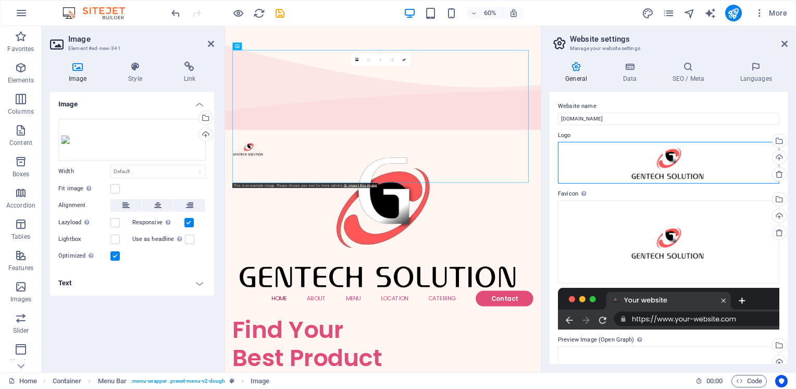
click at [667, 160] on div "Drag files here, click to choose files or select files from Files or our free s…" at bounding box center [668, 163] width 221 height 42
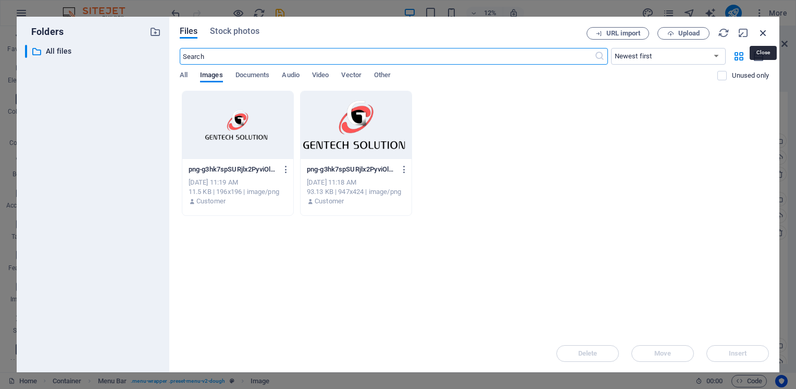
click at [761, 32] on icon "button" at bounding box center [763, 32] width 11 height 11
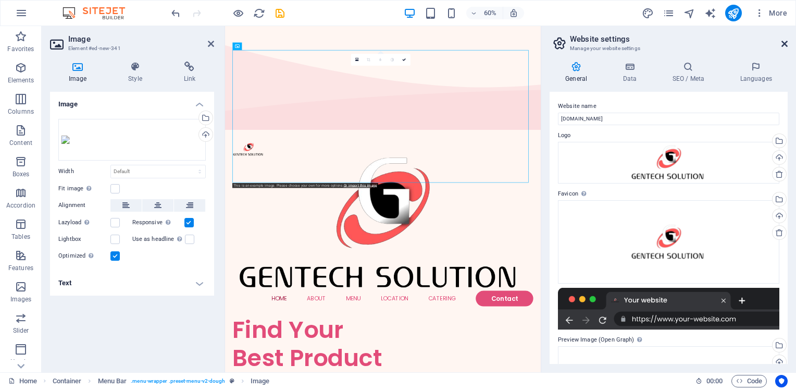
click at [785, 40] on icon at bounding box center [785, 44] width 6 height 8
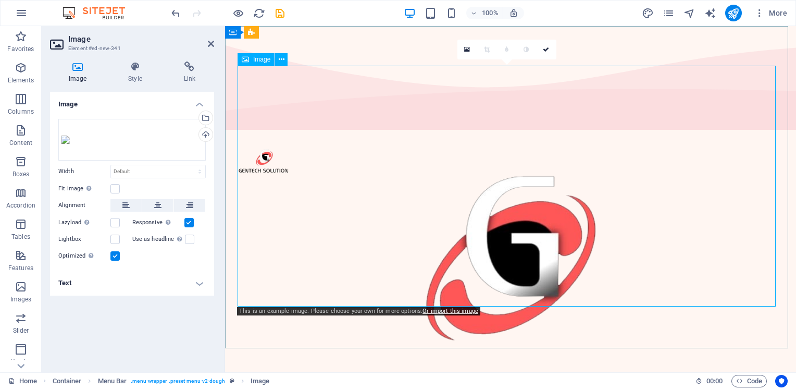
click at [771, 173] on figure at bounding box center [511, 295] width 546 height 244
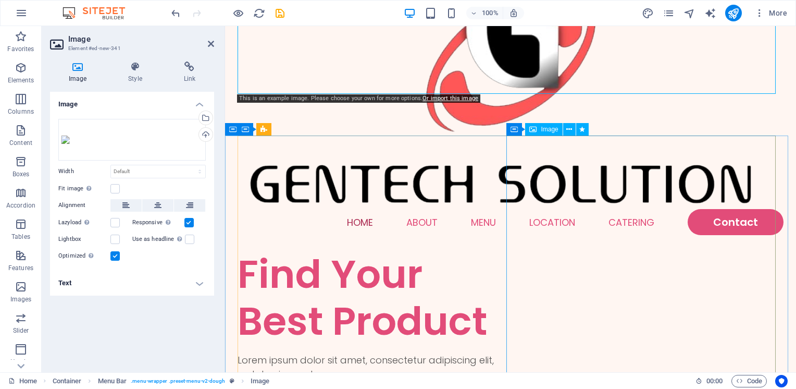
scroll to position [313, 0]
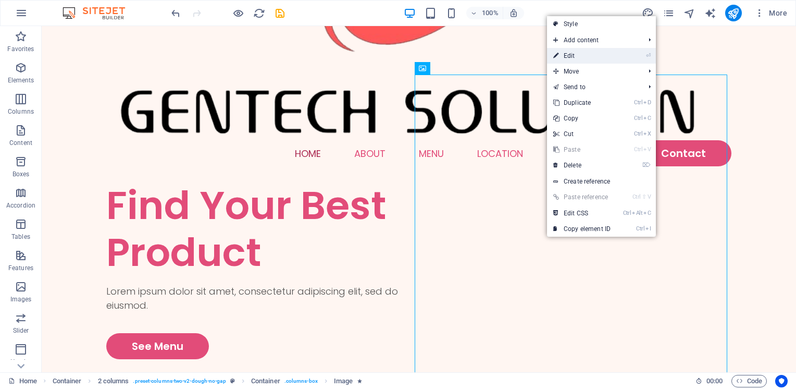
click at [579, 56] on link "⏎ Edit" at bounding box center [582, 56] width 70 height 16
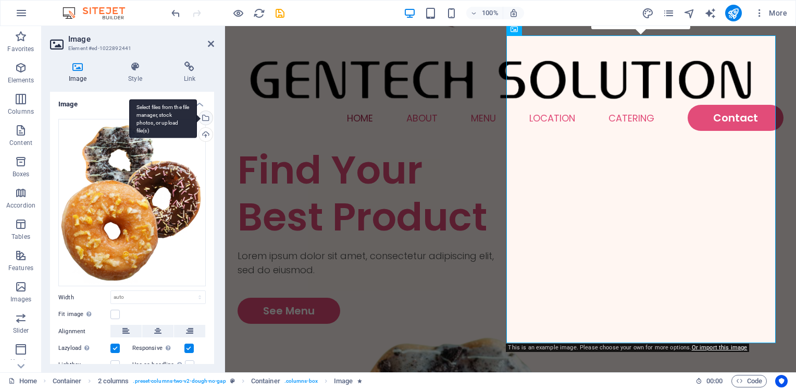
click at [206, 117] on div "Select files from the file manager, stock photos, or upload file(s)" at bounding box center [205, 119] width 16 height 16
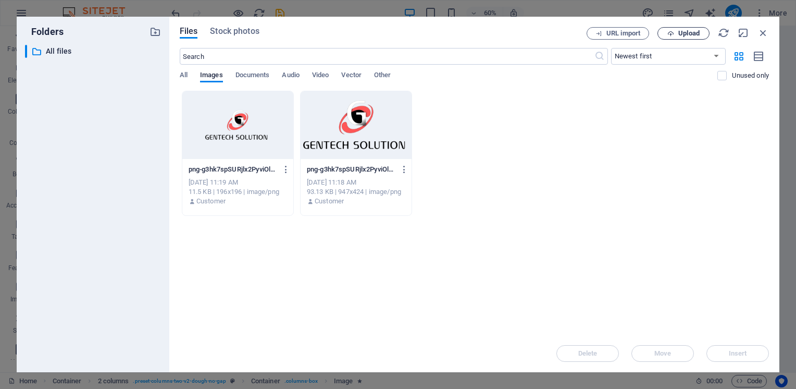
click at [689, 34] on span "Upload" at bounding box center [688, 33] width 21 height 6
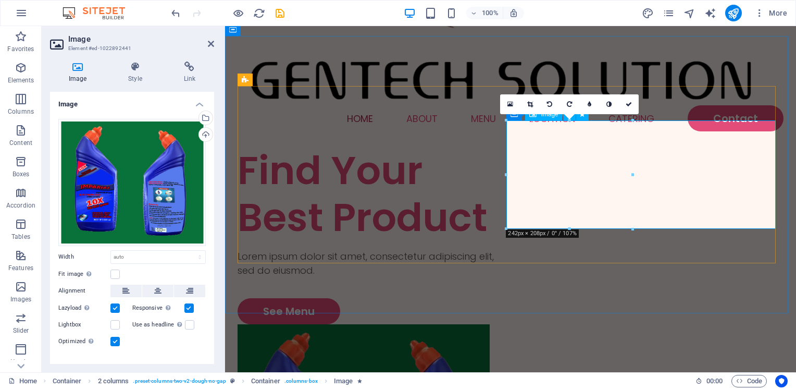
click at [679, 245] on div "Find Your Best Product Lorem ipsum dolor sit amet, consectetur adipiscing elit,…" at bounding box center [511, 343] width 546 height 393
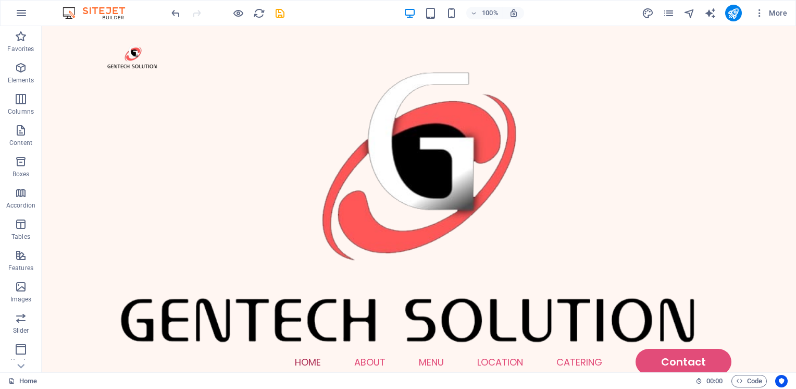
scroll to position [208, 0]
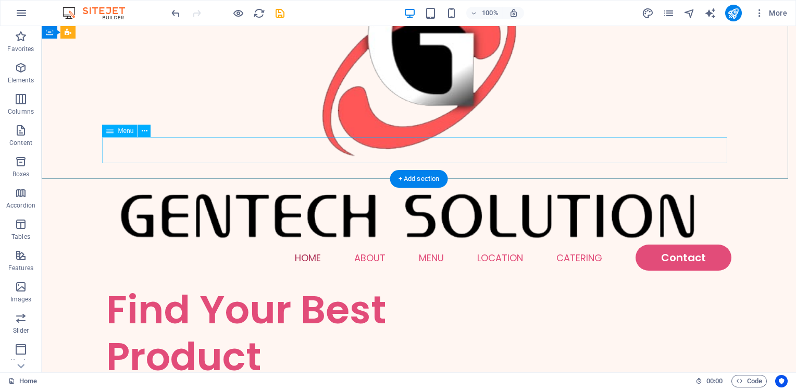
click at [648, 244] on nav "Home About Menu Location Catering Contact" at bounding box center [418, 257] width 625 height 26
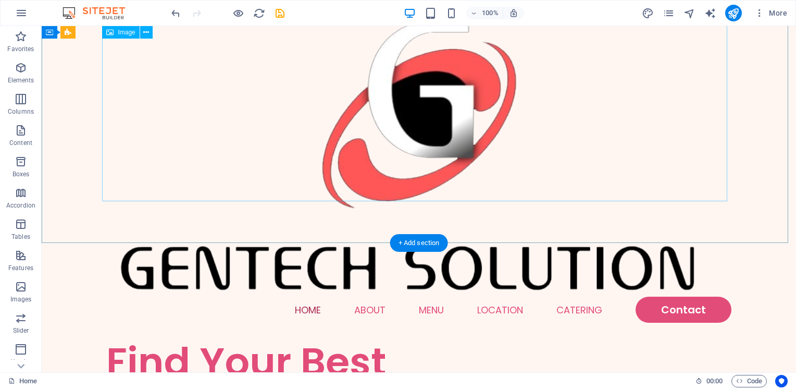
scroll to position [0, 0]
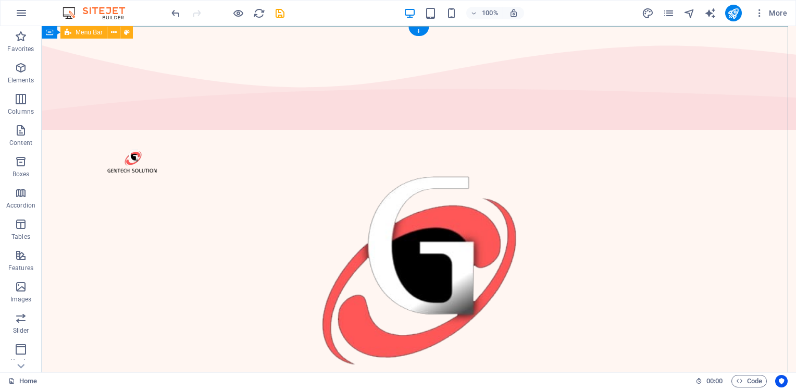
click at [565, 133] on div "Menu Home About Menu Location Catering Contact" at bounding box center [419, 313] width 755 height 361
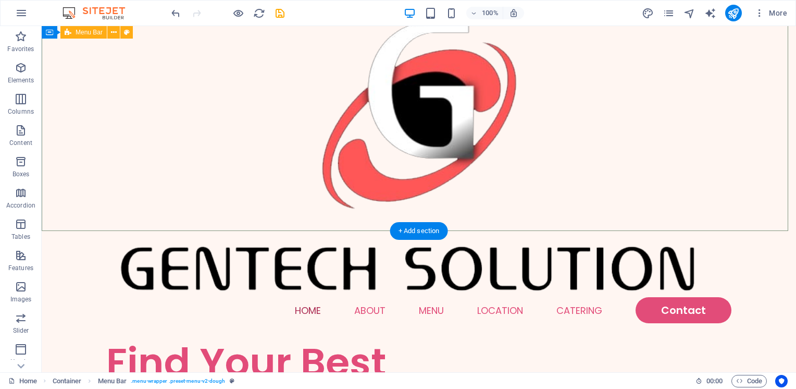
scroll to position [156, 0]
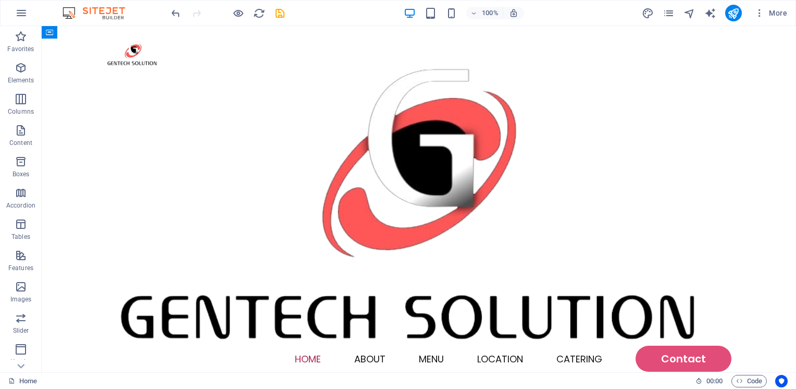
scroll to position [1042, 0]
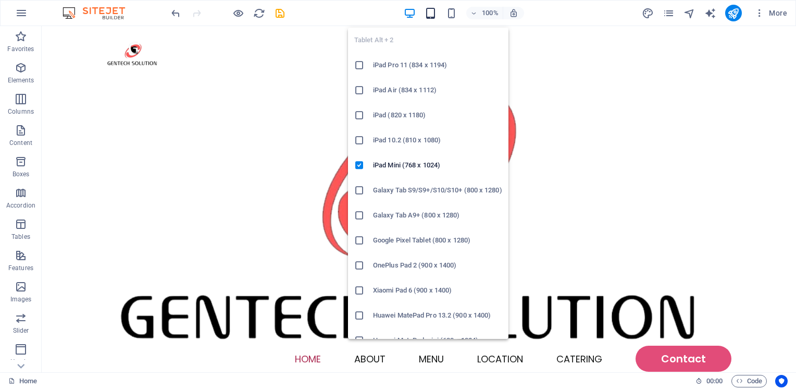
click at [434, 10] on icon "button" at bounding box center [431, 13] width 12 height 12
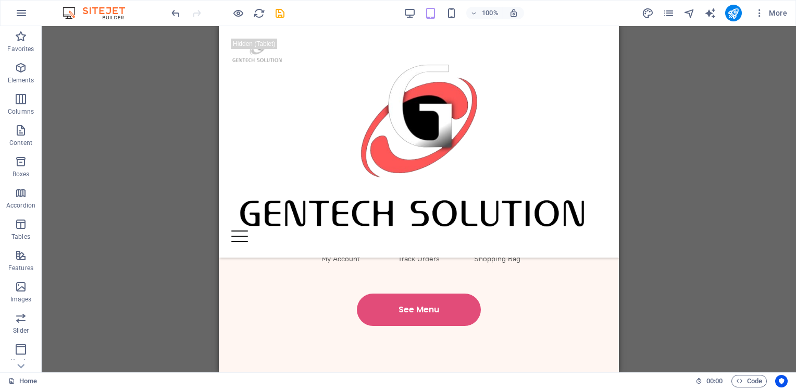
scroll to position [1224, 0]
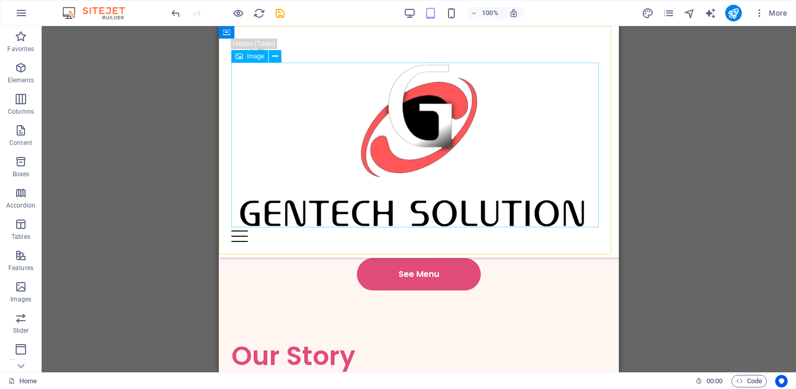
drag, startPoint x: 813, startPoint y: 253, endPoint x: 590, endPoint y: 164, distance: 239.7
click at [461, 144] on figure at bounding box center [418, 147] width 375 height 168
click at [354, 120] on figure at bounding box center [418, 147] width 375 height 168
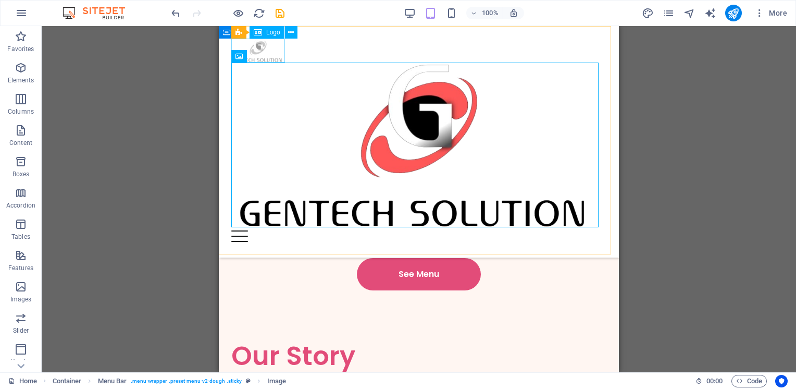
click at [277, 47] on div at bounding box center [418, 51] width 375 height 24
click at [274, 87] on figure at bounding box center [418, 147] width 375 height 168
click at [277, 56] on icon at bounding box center [276, 56] width 6 height 11
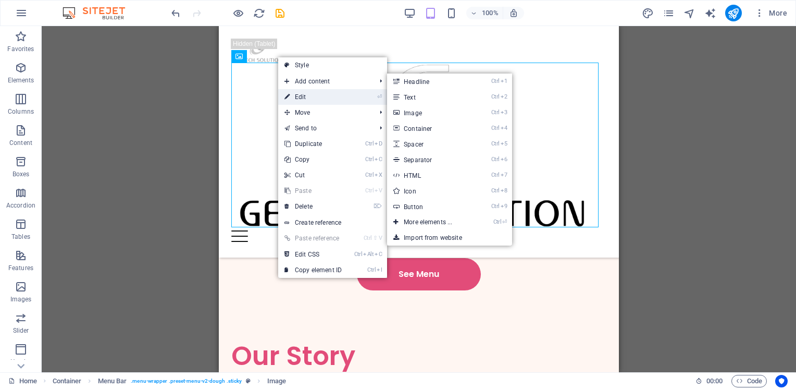
click at [322, 96] on link "⏎ Edit" at bounding box center [313, 97] width 70 height 16
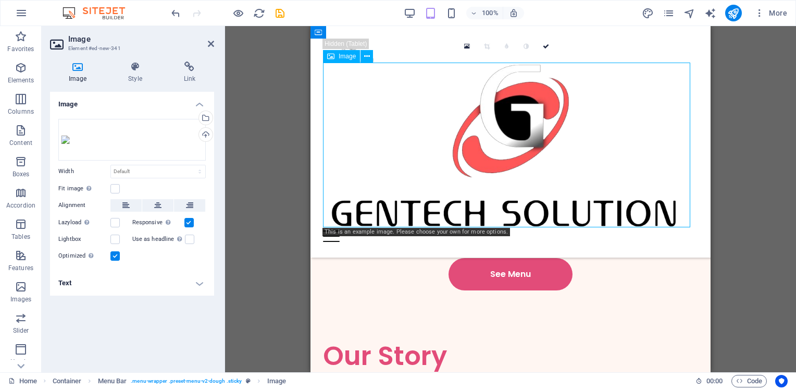
drag, startPoint x: 690, startPoint y: 224, endPoint x: 684, endPoint y: 220, distance: 7.5
click at [684, 220] on figure at bounding box center [510, 147] width 375 height 168
click at [365, 55] on icon at bounding box center [367, 56] width 6 height 11
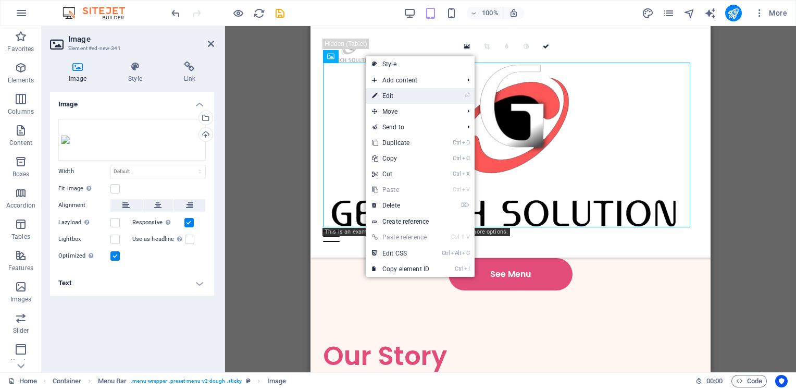
click at [406, 93] on link "⏎ Edit" at bounding box center [401, 96] width 70 height 16
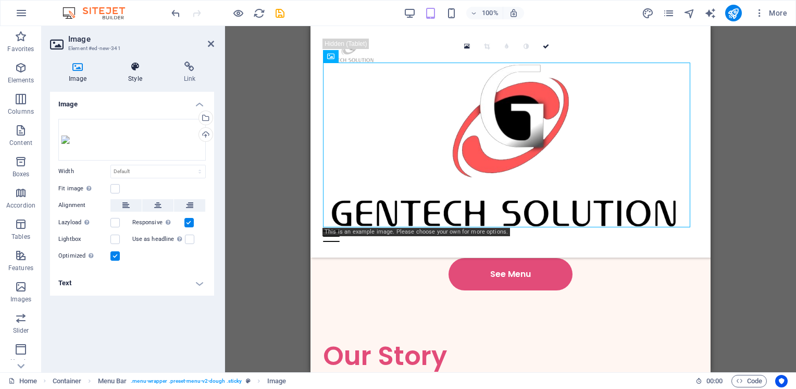
click at [141, 69] on icon at bounding box center [134, 66] width 51 height 10
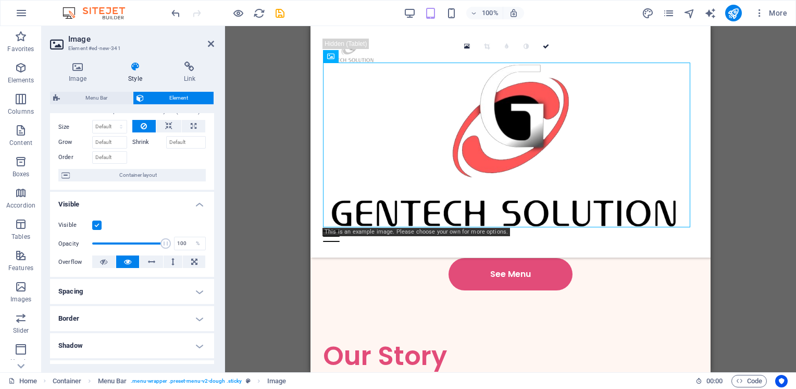
scroll to position [0, 0]
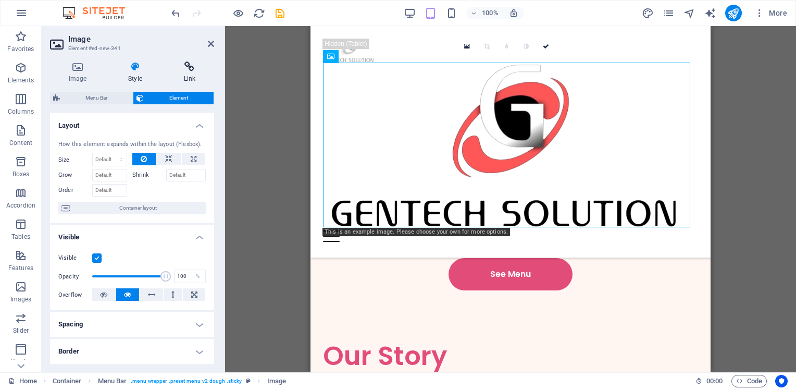
click at [188, 78] on h4 "Link" at bounding box center [189, 72] width 49 height 22
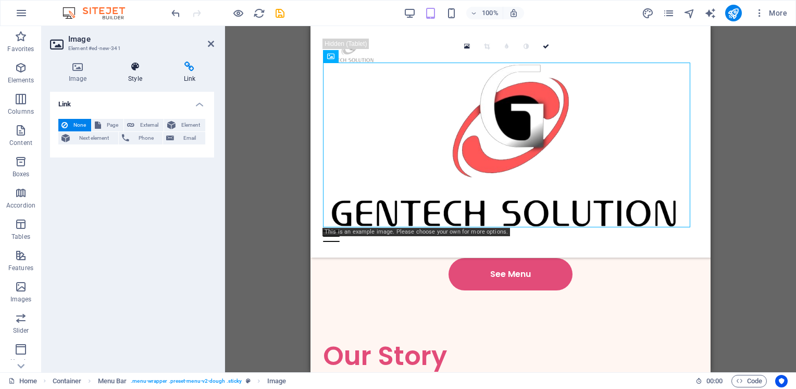
click at [144, 75] on h4 "Style" at bounding box center [136, 72] width 55 height 22
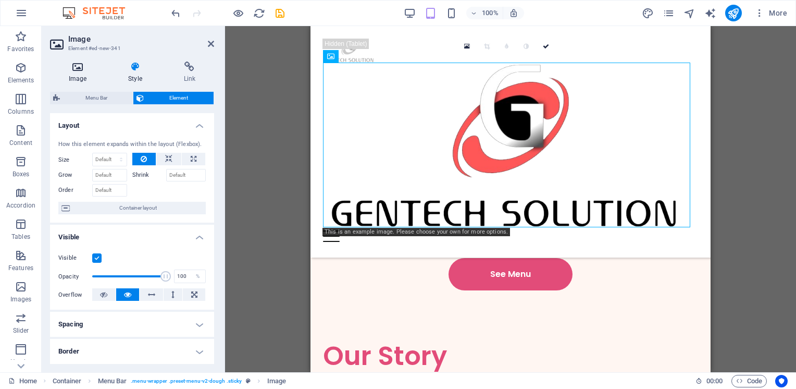
click at [81, 70] on icon at bounding box center [77, 66] width 55 height 10
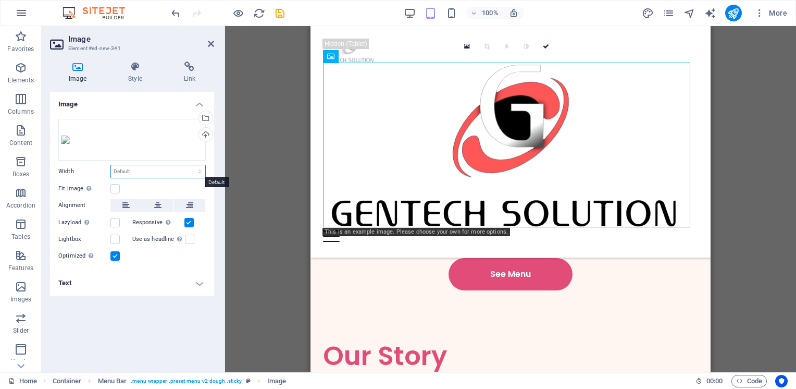
click at [162, 172] on select "Default auto px rem % em vh vw" at bounding box center [158, 171] width 94 height 13
click at [169, 166] on select "Default auto px rem % em vh vw" at bounding box center [158, 171] width 94 height 13
click at [199, 282] on h4 "Text" at bounding box center [132, 282] width 164 height 25
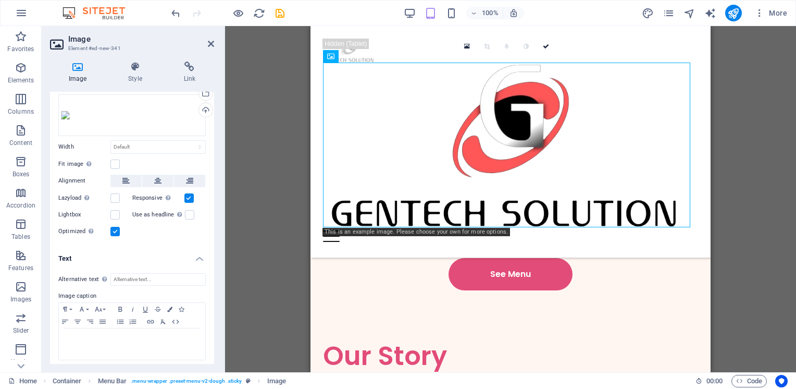
scroll to position [29, 0]
click at [194, 257] on h4 "Text" at bounding box center [132, 251] width 164 height 19
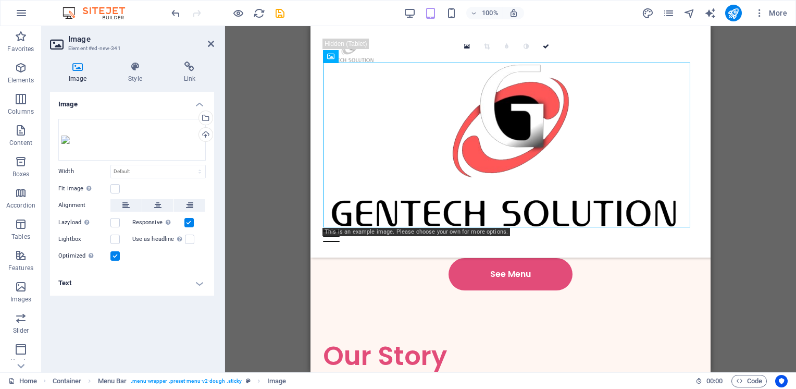
scroll to position [0, 0]
click at [129, 145] on div "Drag files here, click to choose files or select files from Files or our free s…" at bounding box center [131, 140] width 147 height 42
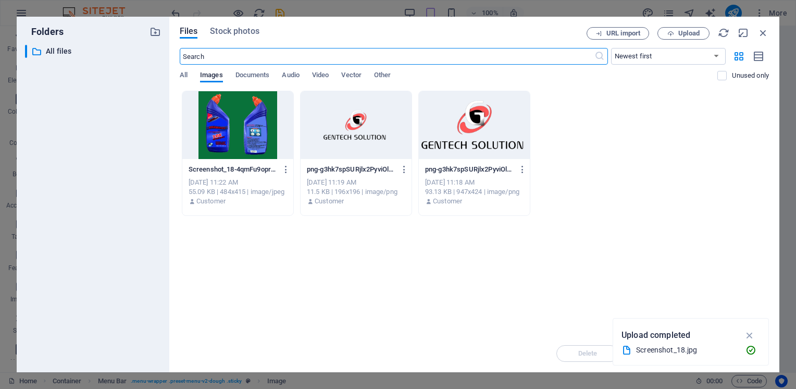
scroll to position [1303, 0]
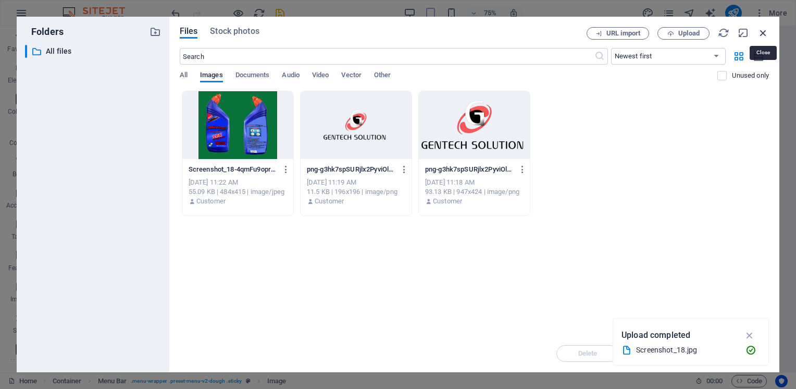
click at [763, 34] on icon "button" at bounding box center [763, 32] width 11 height 11
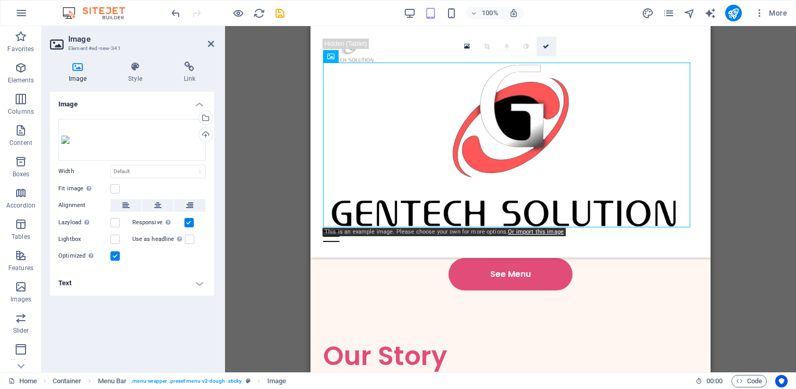
drag, startPoint x: 546, startPoint y: 46, endPoint x: 328, endPoint y: 20, distance: 219.9
click at [546, 46] on icon at bounding box center [546, 46] width 6 height 6
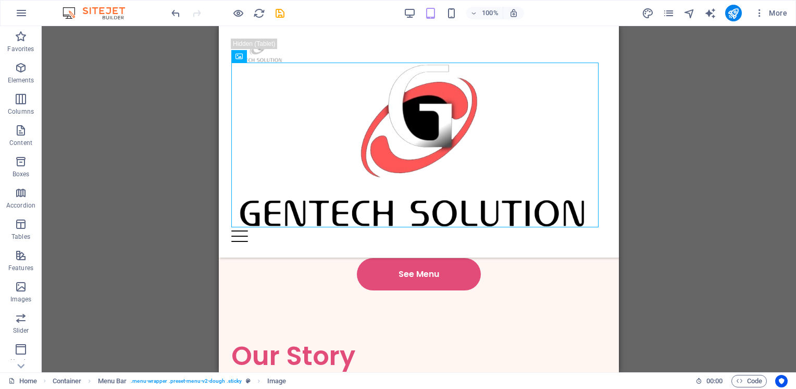
click at [644, 168] on div "Drag here to replace the existing content. Press “Ctrl” if you want to create a…" at bounding box center [419, 199] width 755 height 346
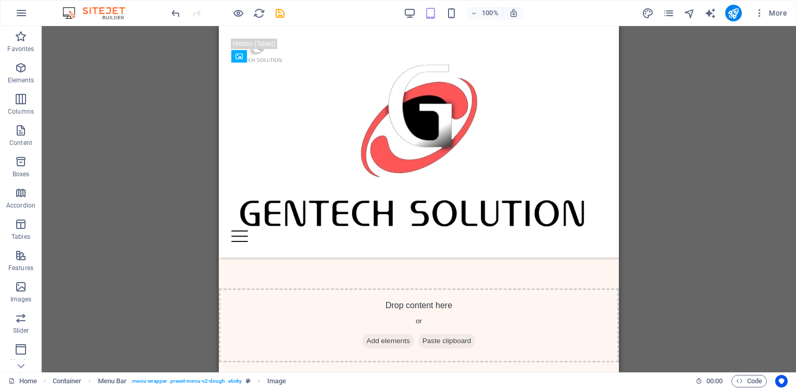
scroll to position [254, 0]
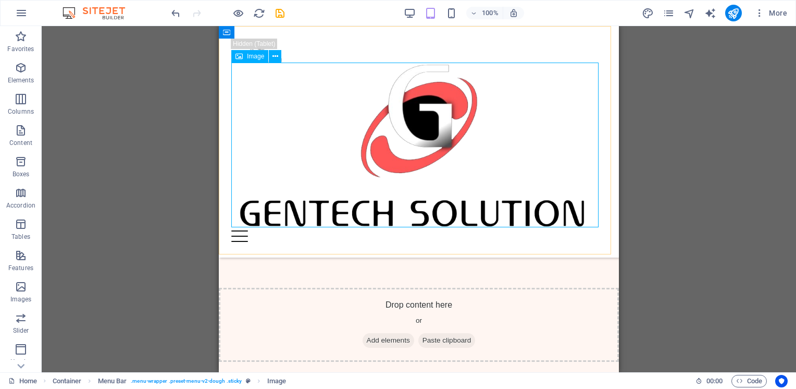
click at [429, 126] on figure at bounding box center [418, 147] width 375 height 168
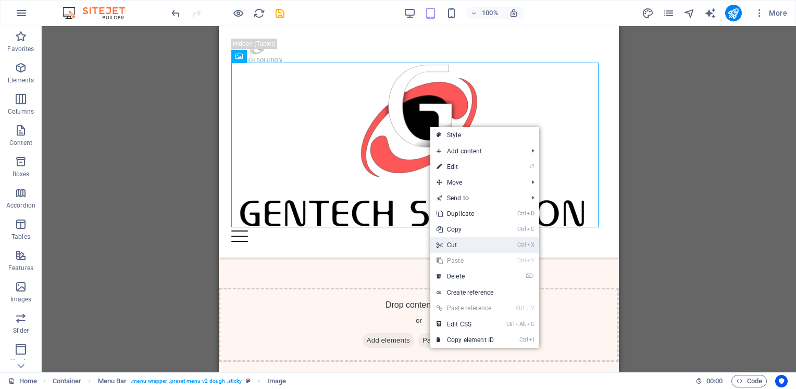
click at [476, 245] on link "Ctrl X Cut" at bounding box center [465, 245] width 70 height 16
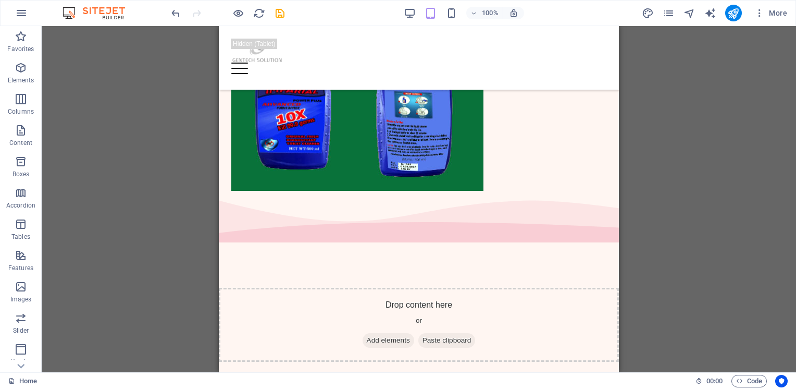
click at [645, 162] on div "Drag here to replace the existing content. Press “Ctrl” if you want to create a…" at bounding box center [419, 199] width 755 height 346
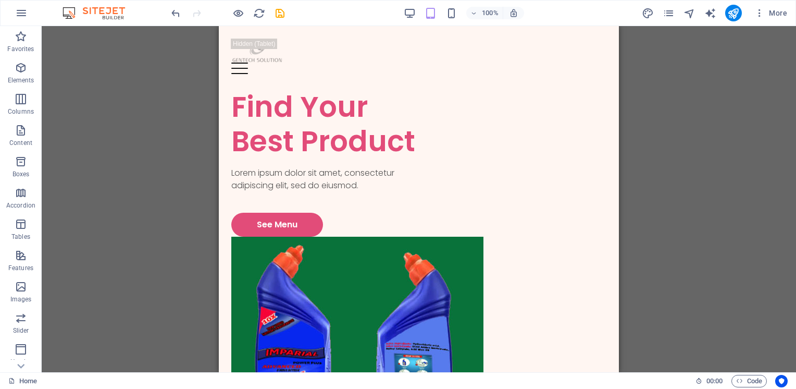
scroll to position [0, 0]
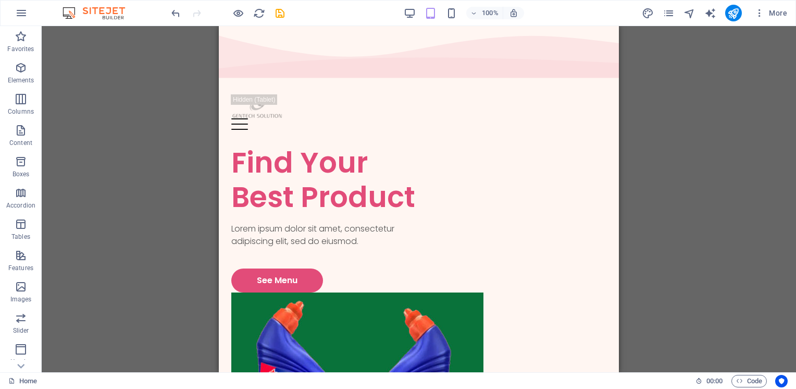
click at [698, 126] on div "Drag here to replace the existing content. Press “Ctrl” if you want to create a…" at bounding box center [419, 199] width 755 height 346
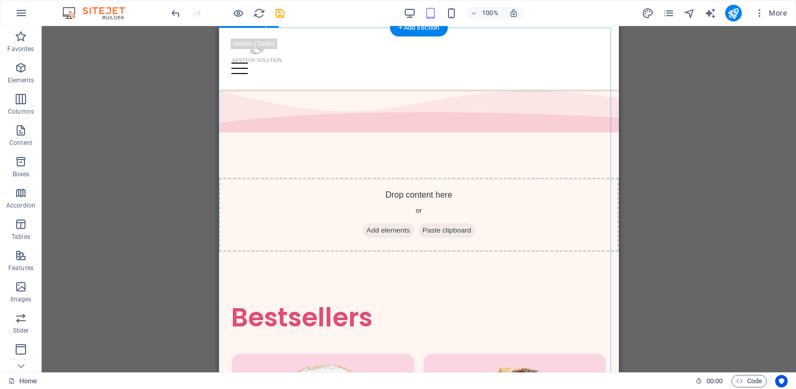
scroll to position [365, 0]
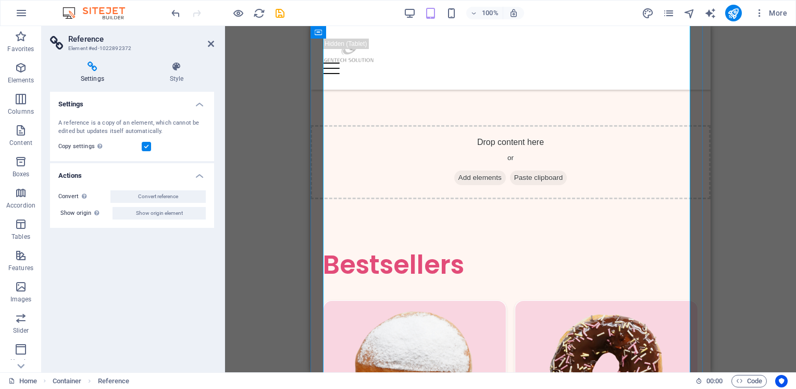
scroll to position [469, 0]
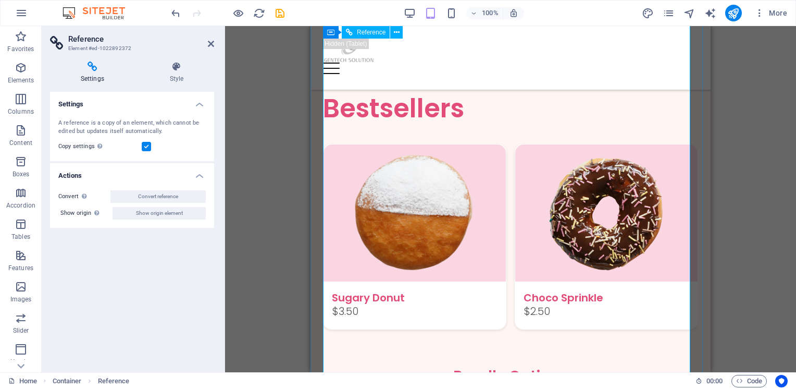
scroll to position [730, 0]
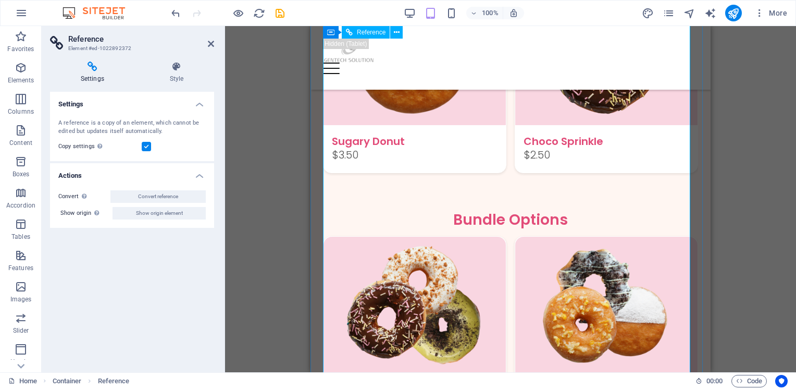
click at [348, 149] on div "Featured Products Sugary Donut Sugary Donut $3.50 Choco Sprinkle Choco Sprinkle…" at bounding box center [510, 357] width 375 height 748
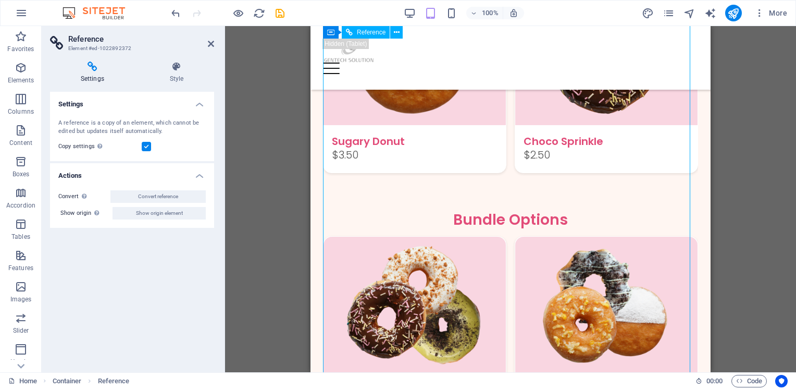
click at [352, 160] on div "Featured Products Sugary Donut Sugary Donut $3.50 Choco Sprinkle Choco Sprinkle…" at bounding box center [510, 357] width 375 height 748
click at [352, 161] on div "Featured Products Sugary Donut Sugary Donut $3.50 Choco Sprinkle Choco Sprinkle…" at bounding box center [510, 357] width 375 height 748
click at [357, 159] on div "Featured Products Sugary Donut Sugary Donut $3.50 Choco Sprinkle Choco Sprinkle…" at bounding box center [510, 357] width 375 height 748
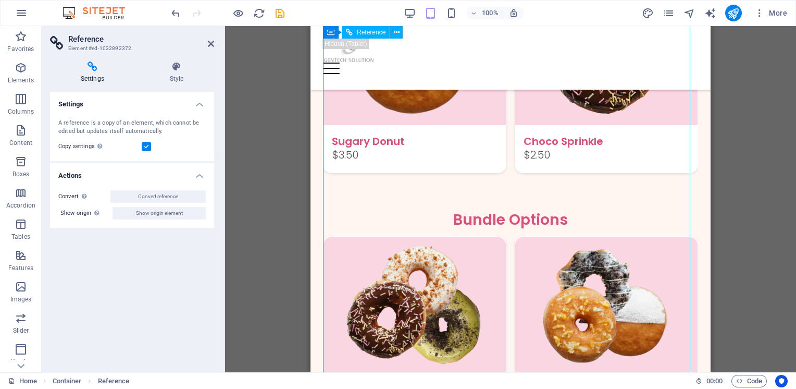
click at [357, 158] on div "Featured Products Sugary Donut Sugary Donut $3.50 Choco Sprinkle Choco Sprinkle…" at bounding box center [510, 357] width 375 height 748
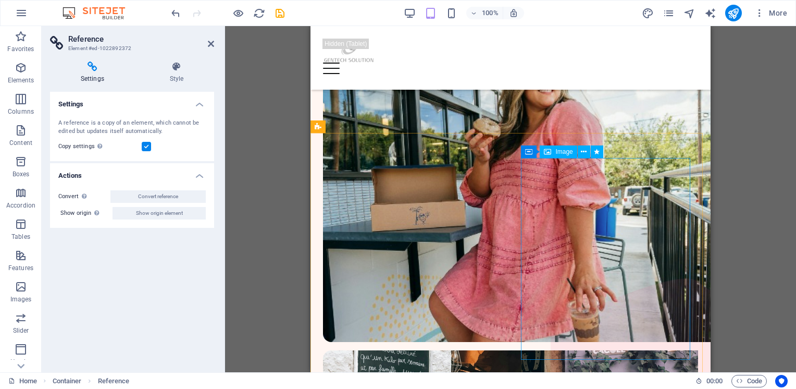
scroll to position [1679, 0]
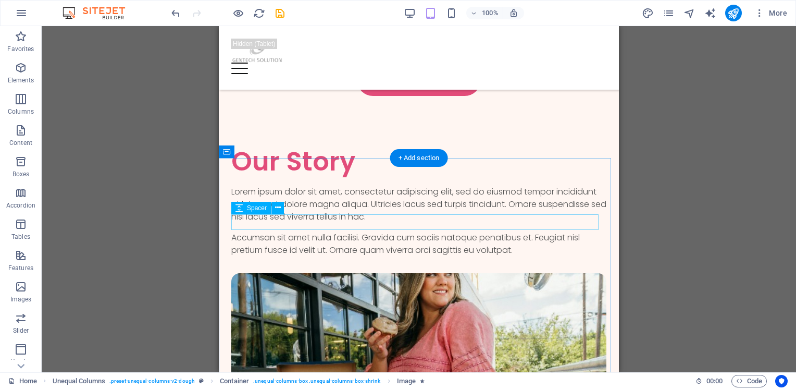
scroll to position [1314, 0]
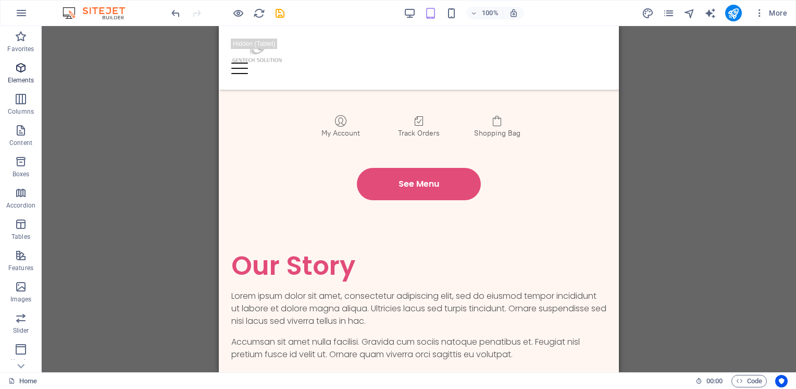
click at [22, 77] on p "Elements" at bounding box center [21, 80] width 27 height 8
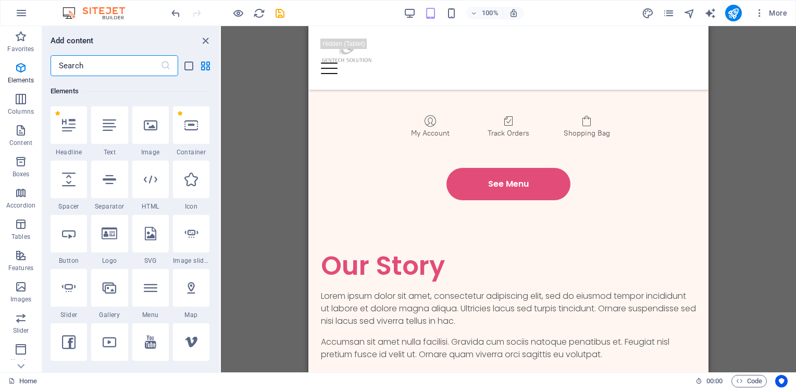
scroll to position [0, 0]
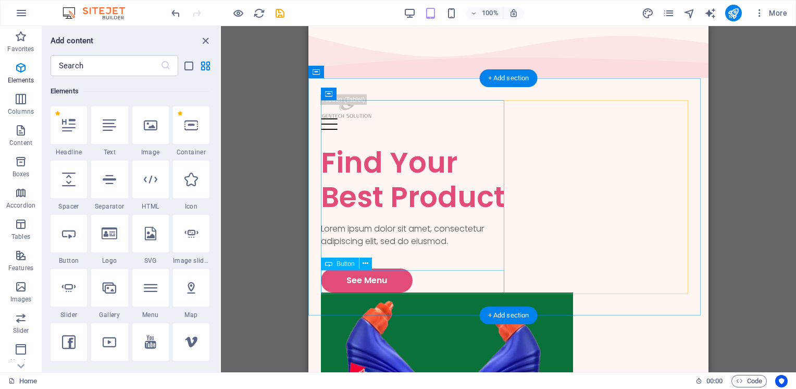
click at [384, 284] on div "See Menu" at bounding box center [415, 280] width 188 height 24
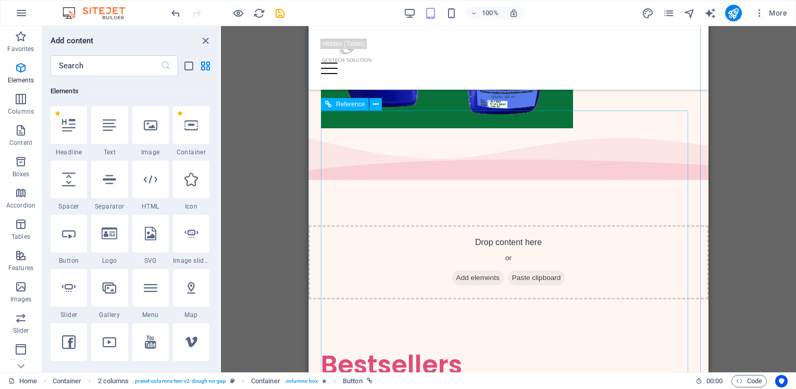
scroll to position [365, 0]
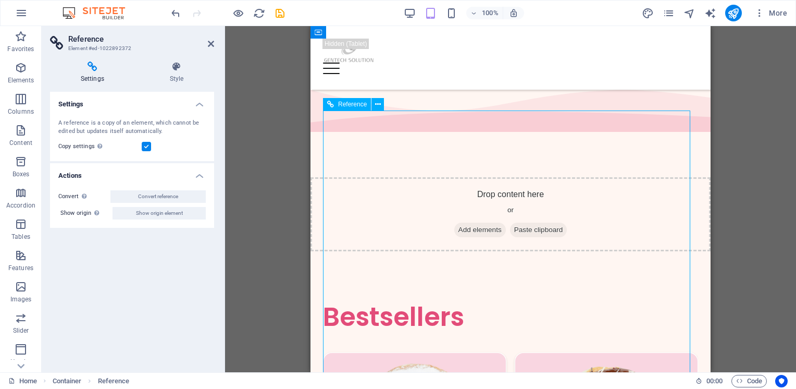
drag, startPoint x: 428, startPoint y: 218, endPoint x: 429, endPoint y: 276, distance: 57.9
drag, startPoint x: 475, startPoint y: 262, endPoint x: 472, endPoint y: 211, distance: 51.2
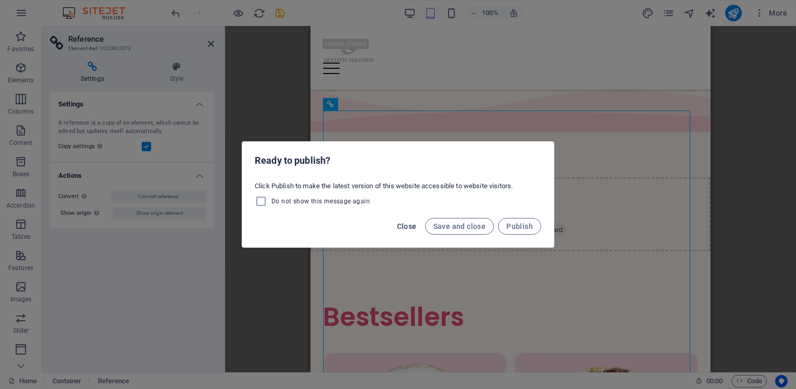
click at [410, 228] on span "Close" at bounding box center [407, 226] width 20 height 8
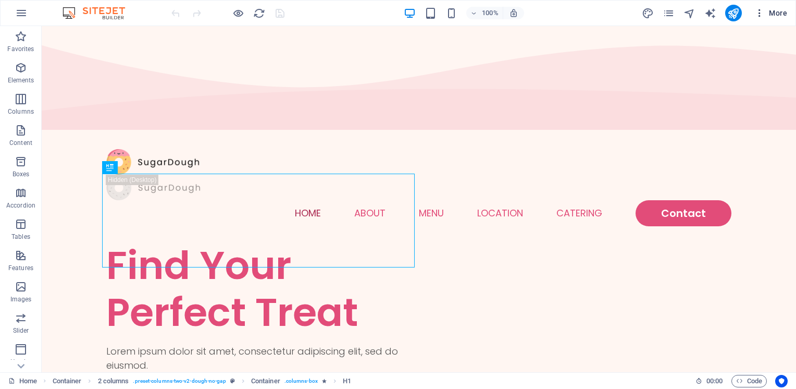
click at [765, 13] on icon "button" at bounding box center [760, 13] width 10 height 10
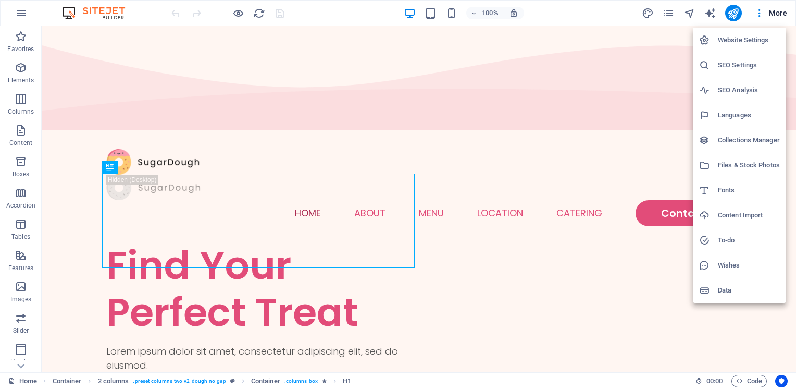
click at [16, 9] on div at bounding box center [398, 194] width 796 height 389
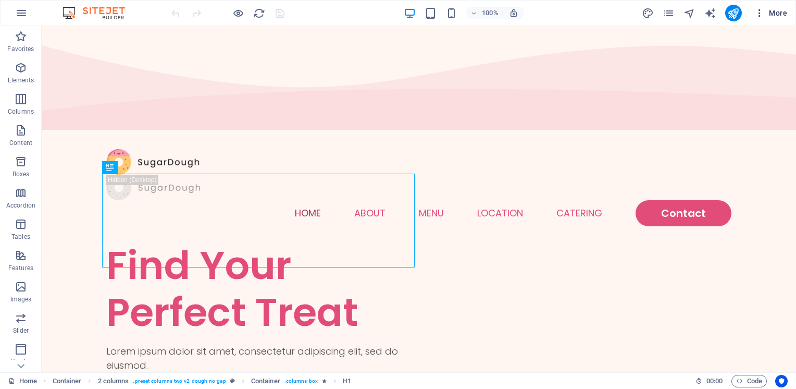
click at [763, 10] on icon "button" at bounding box center [760, 13] width 10 height 10
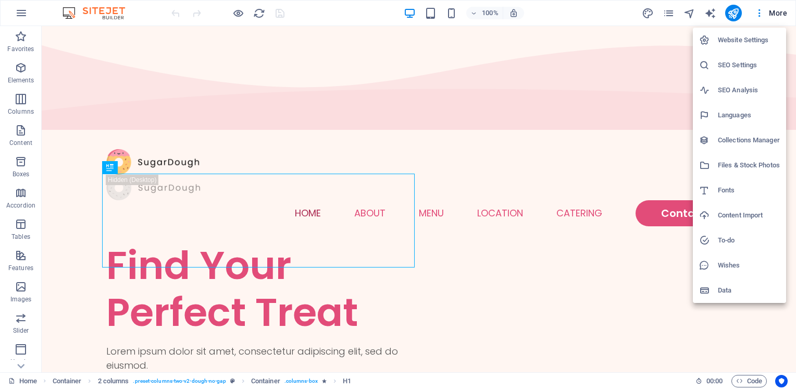
click at [17, 14] on div at bounding box center [398, 194] width 796 height 389
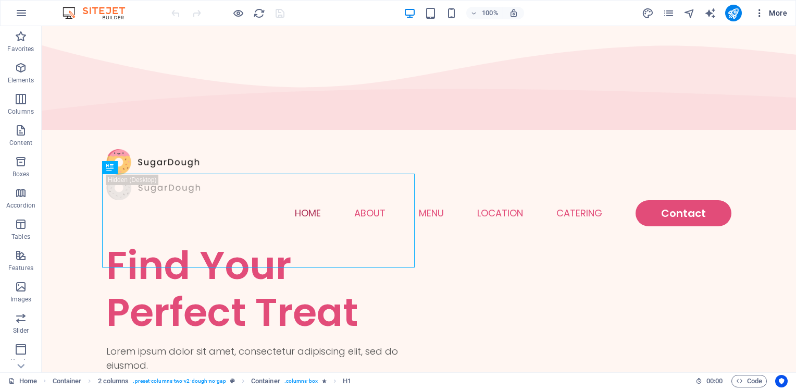
click at [765, 10] on icon "button" at bounding box center [760, 13] width 10 height 10
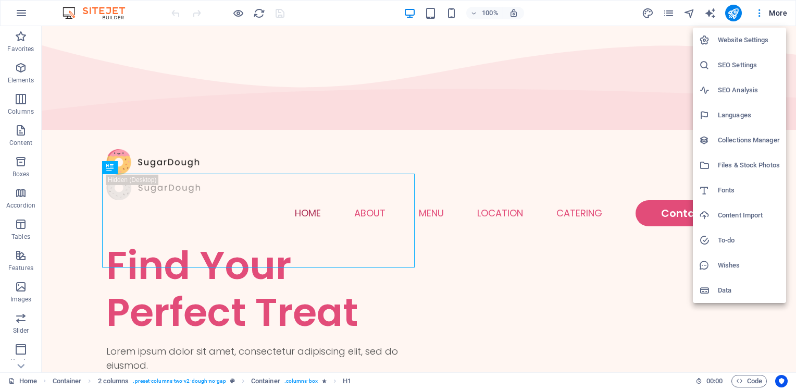
click at [542, 14] on div at bounding box center [398, 194] width 796 height 389
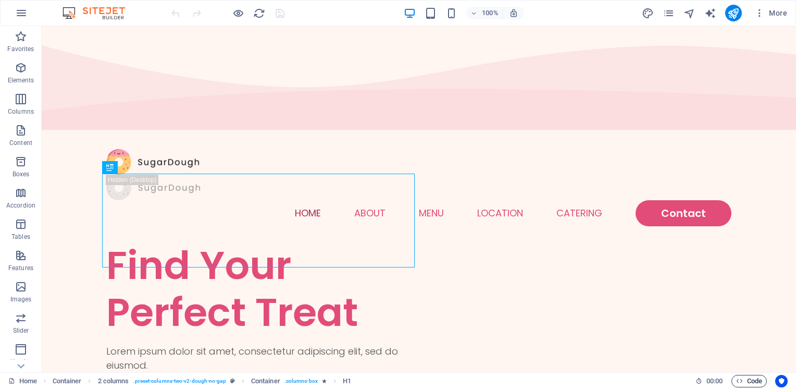
click at [756, 385] on span "Code" at bounding box center [749, 381] width 26 height 13
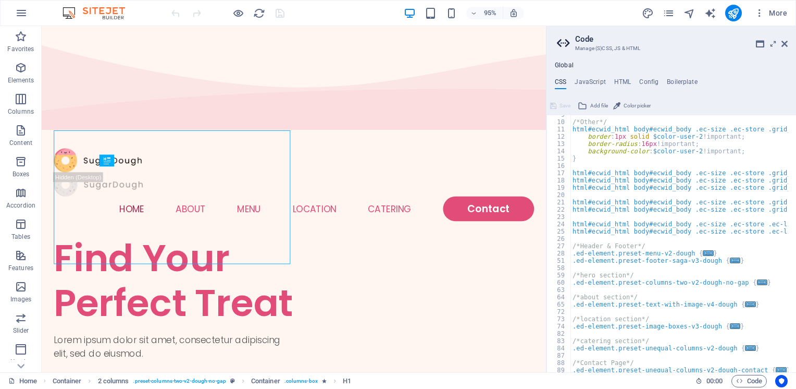
scroll to position [79, 0]
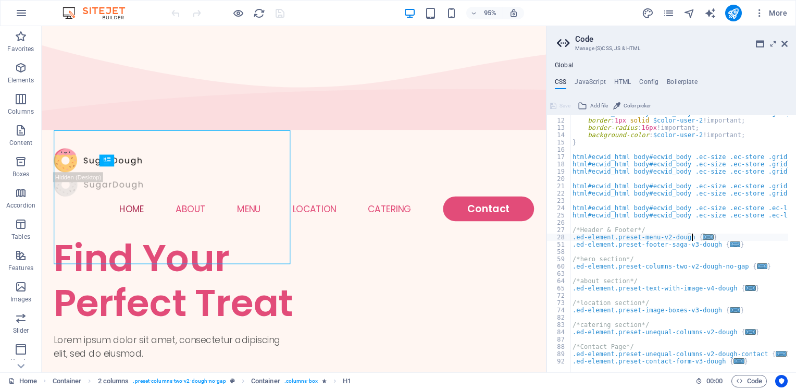
click at [704, 235] on span "..." at bounding box center [709, 237] width 10 height 6
type textarea ".ed-element.preset-menu-v2-dough {"
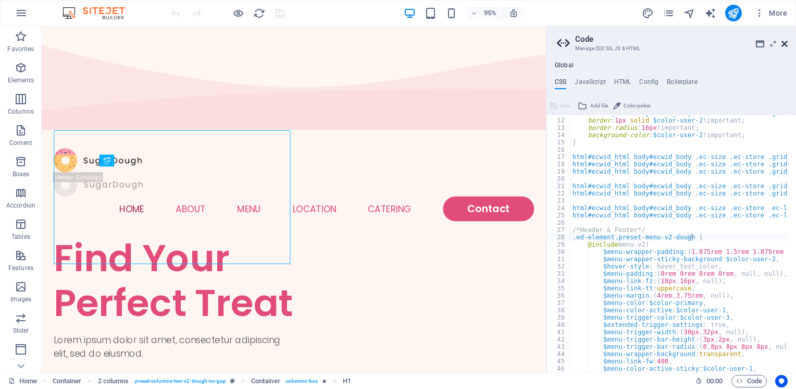
click at [782, 40] on icon at bounding box center [785, 44] width 6 height 8
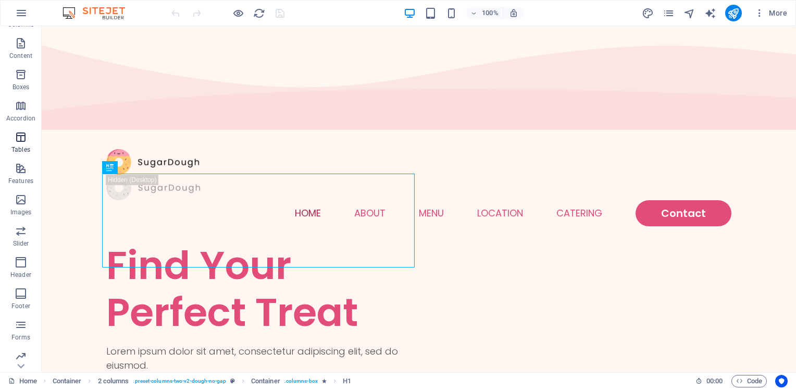
scroll to position [104, 0]
